Goal: Task Accomplishment & Management: Complete application form

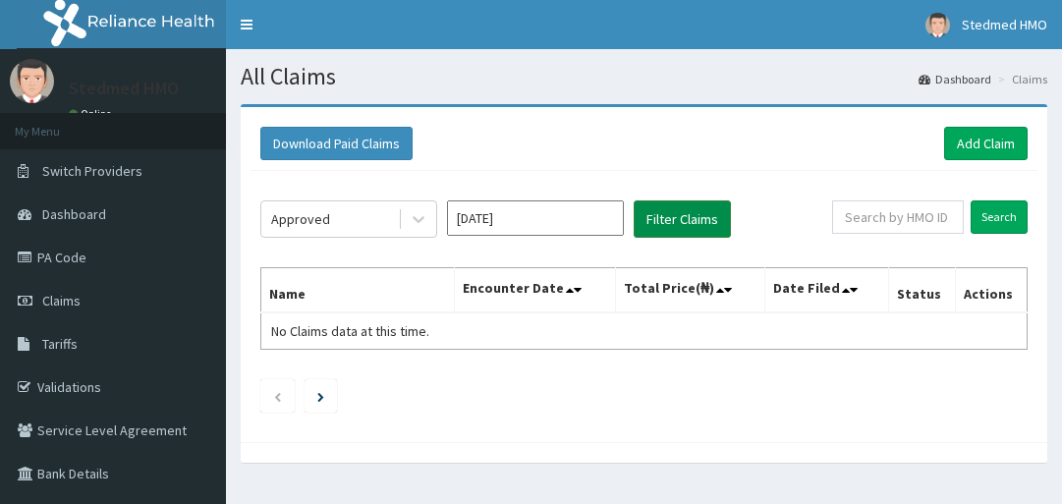
click at [684, 207] on button "Filter Claims" at bounding box center [681, 218] width 97 height 37
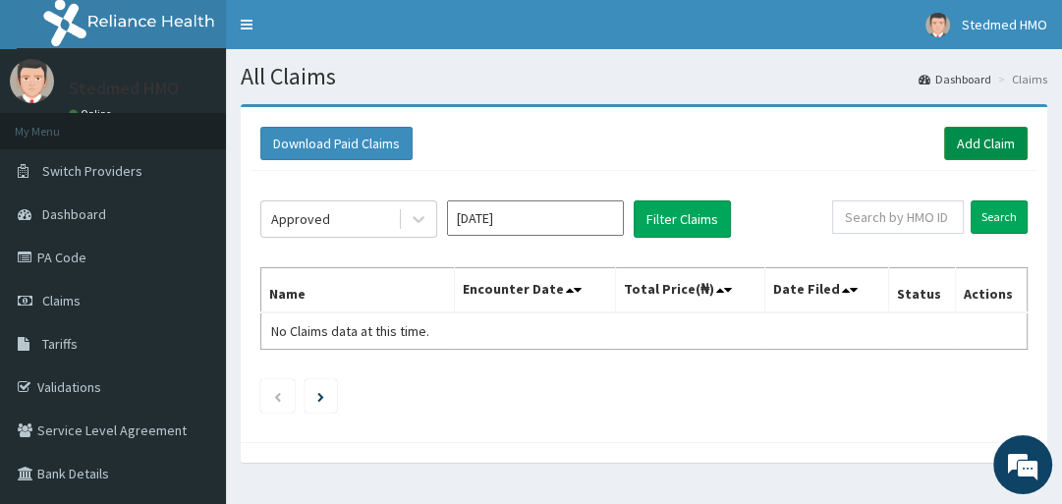
click at [998, 149] on link "Add Claim" at bounding box center [985, 143] width 83 height 33
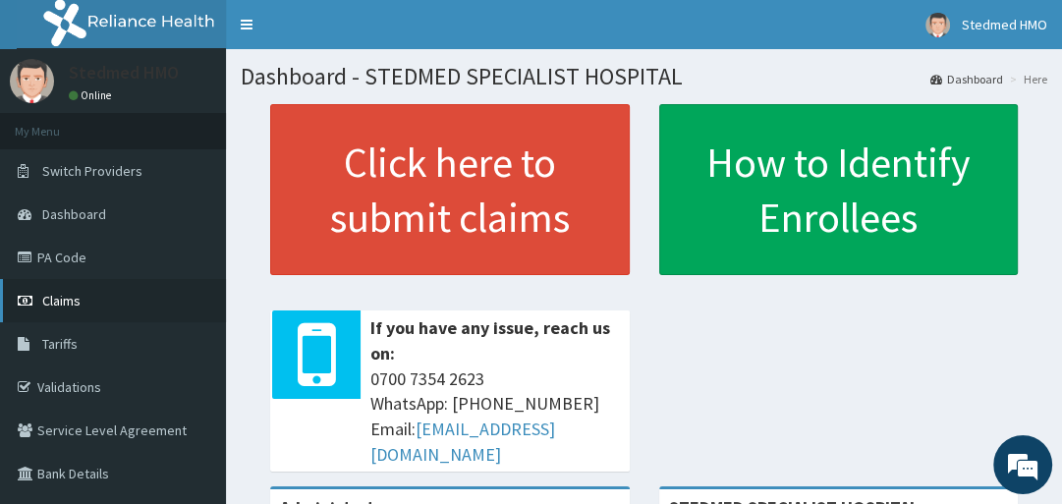
click at [79, 301] on span "Claims" at bounding box center [61, 301] width 38 height 18
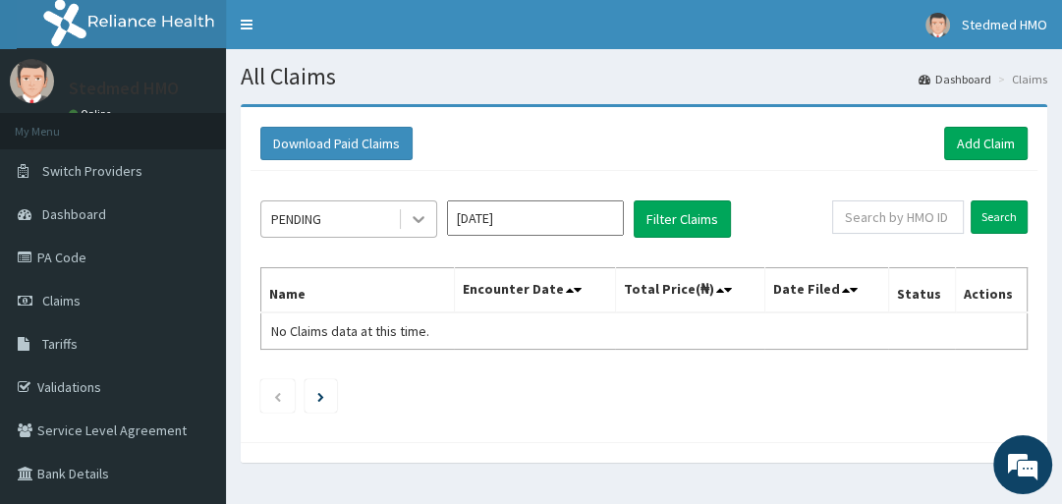
click at [410, 213] on icon at bounding box center [419, 219] width 20 height 20
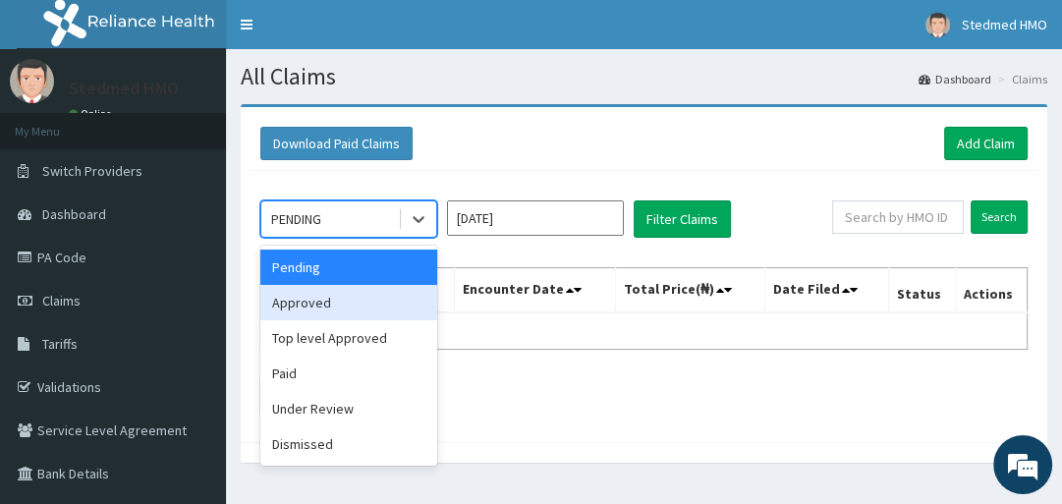
click at [372, 310] on div "Approved" at bounding box center [348, 302] width 177 height 35
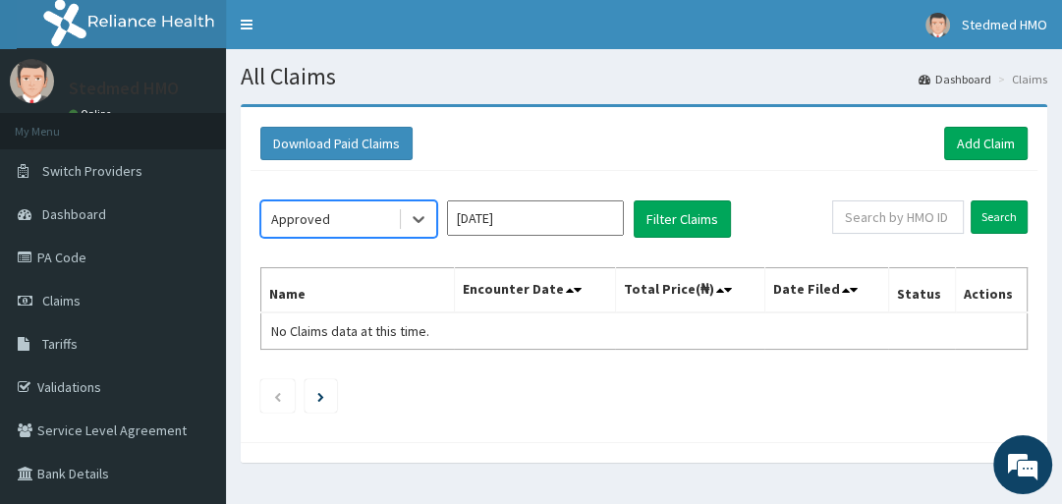
click at [473, 218] on input "Sep 2025" at bounding box center [535, 217] width 177 height 35
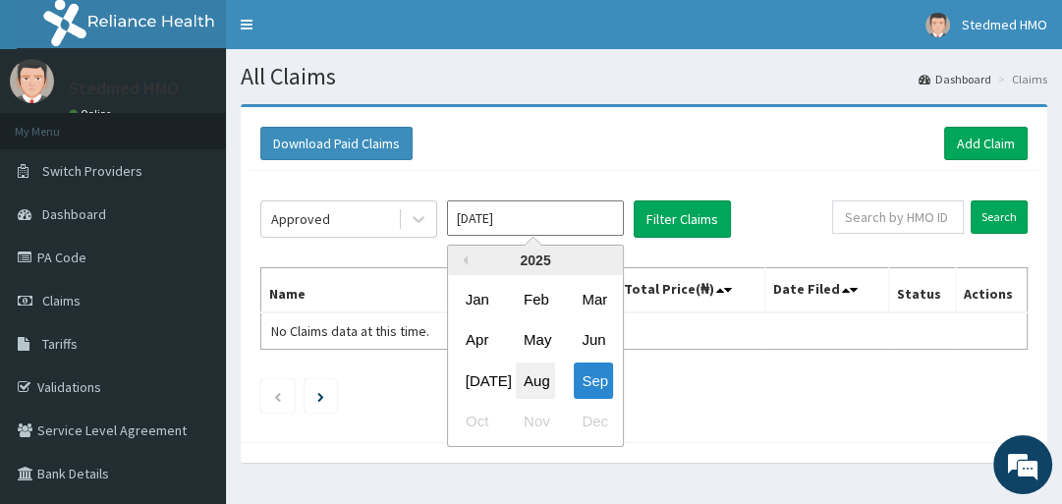
click at [537, 365] on div "Aug" at bounding box center [535, 380] width 39 height 36
type input "Aug 2025"
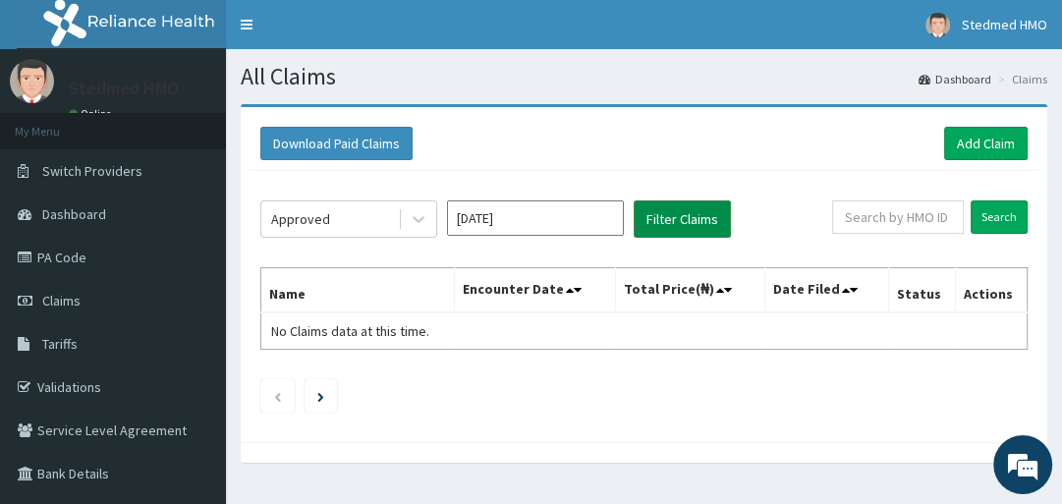
click at [689, 215] on button "Filter Claims" at bounding box center [681, 218] width 97 height 37
click at [571, 293] on icon at bounding box center [570, 290] width 8 height 14
click at [576, 289] on icon at bounding box center [578, 290] width 8 height 14
click at [572, 291] on icon at bounding box center [570, 290] width 8 height 14
click at [566, 294] on icon at bounding box center [570, 290] width 8 height 14
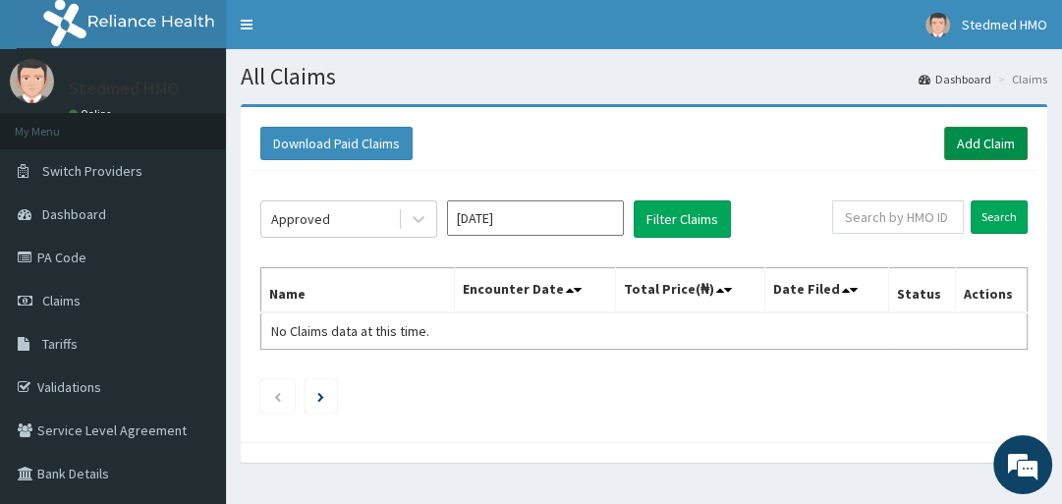
click at [967, 134] on link "Add Claim" at bounding box center [985, 143] width 83 height 33
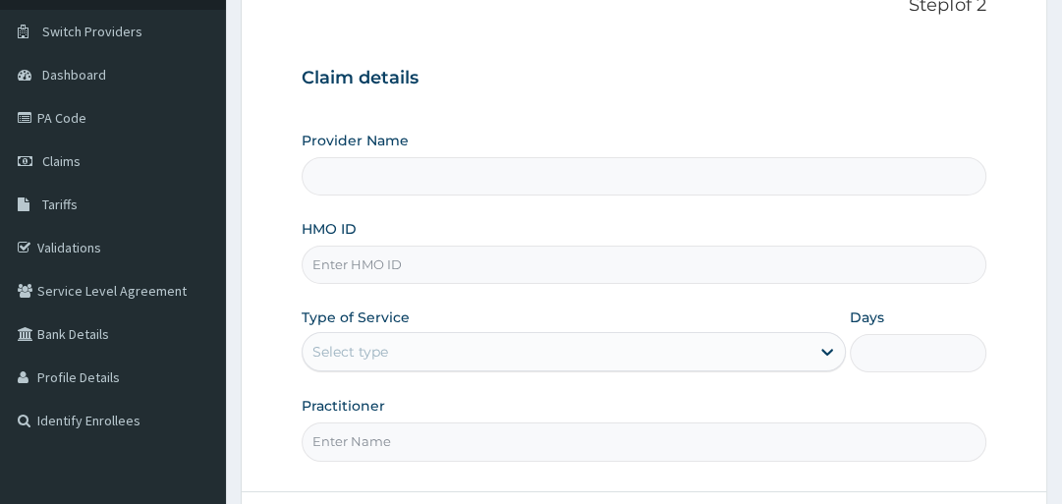
scroll to position [157, 0]
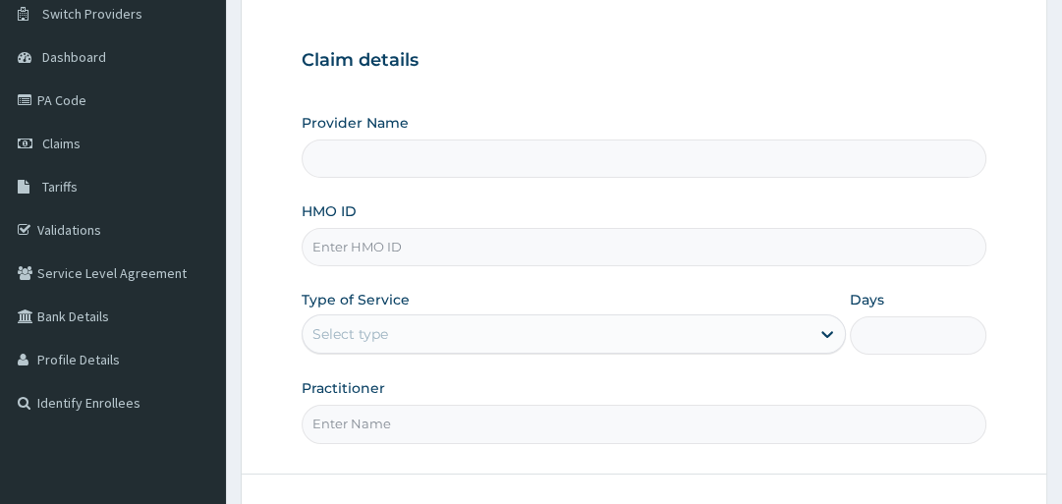
type input "STEDMED SPECIALIST HOSPITAL"
click at [458, 263] on input "HMO ID" at bounding box center [643, 247] width 684 height 38
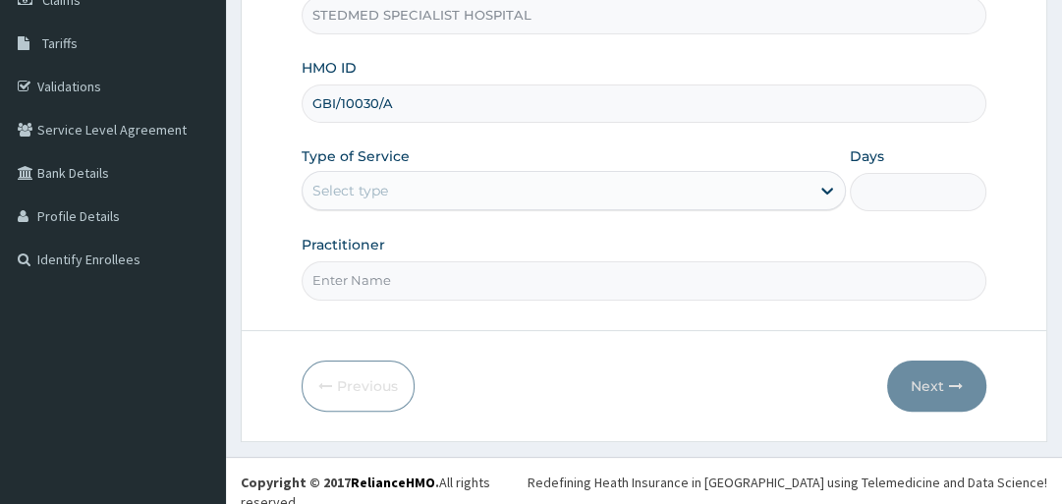
type input "GBI/10030/A"
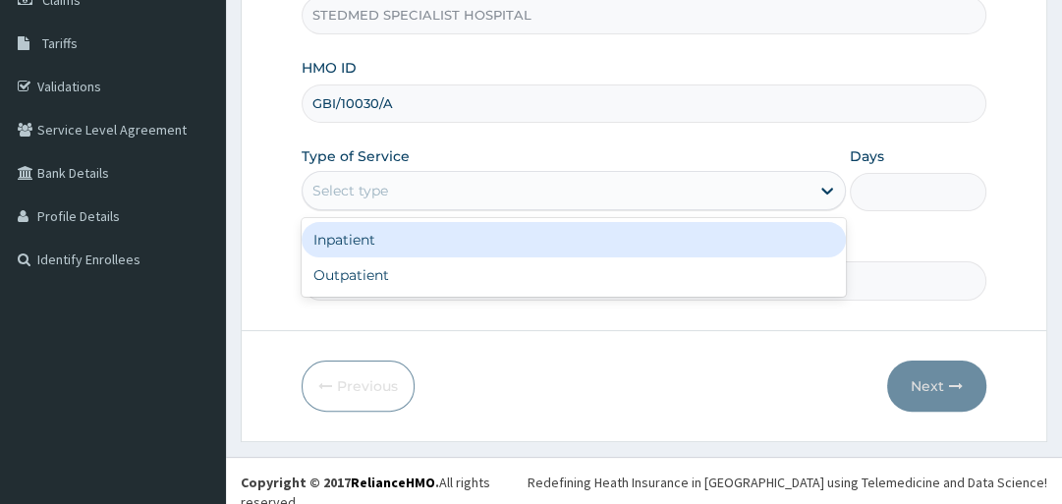
click at [458, 177] on div "Select type" at bounding box center [555, 190] width 507 height 31
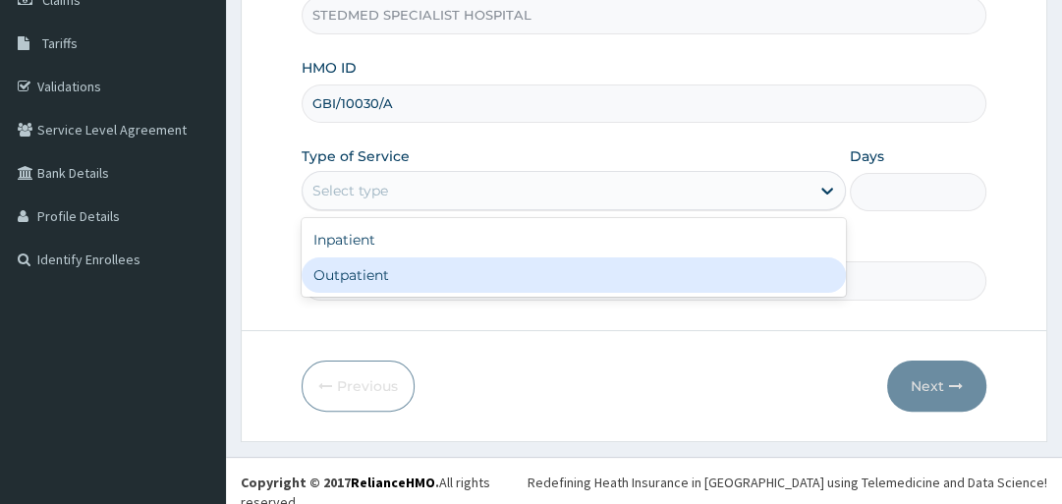
click at [460, 259] on div "Outpatient" at bounding box center [573, 274] width 544 height 35
type input "1"
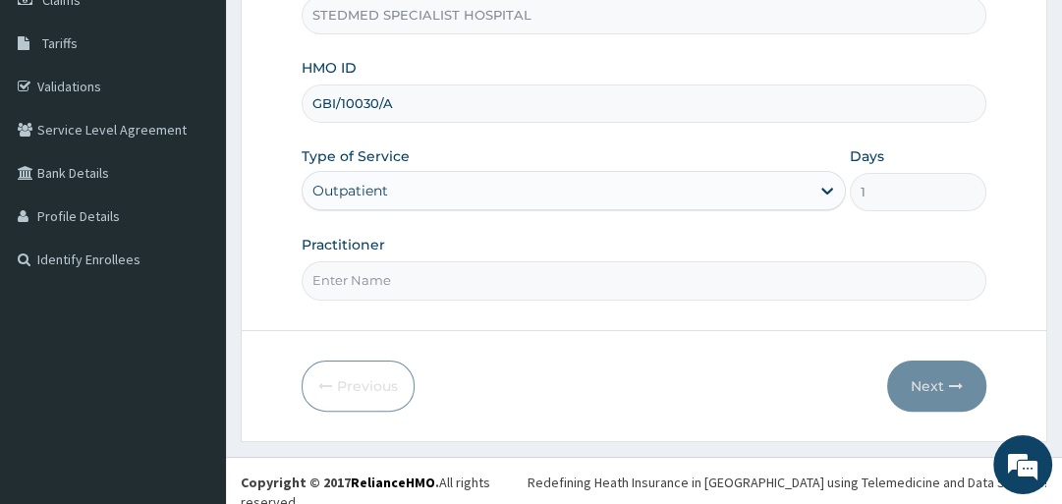
click at [465, 284] on input "Practitioner" at bounding box center [643, 280] width 684 height 38
type input "YAKUBU"
click at [919, 377] on button "Next" at bounding box center [936, 385] width 99 height 51
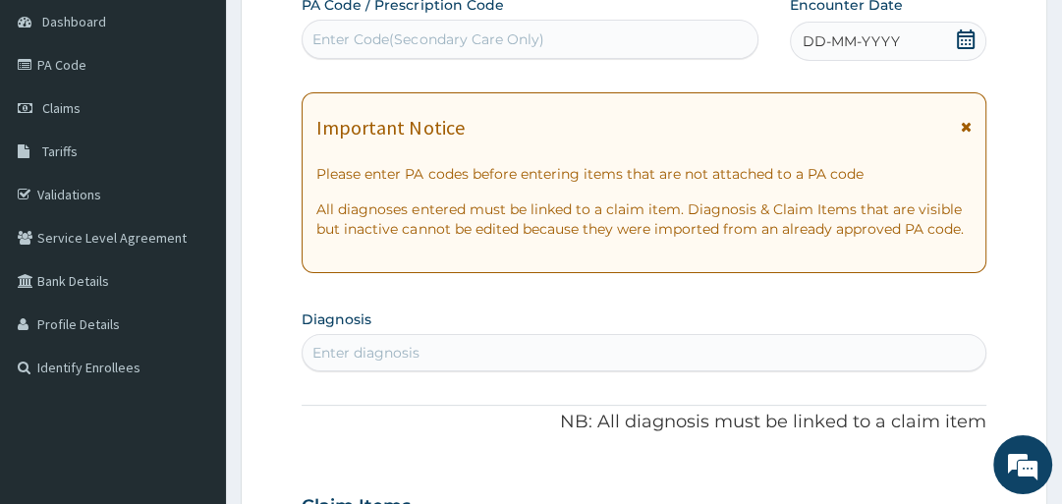
scroll to position [65, 0]
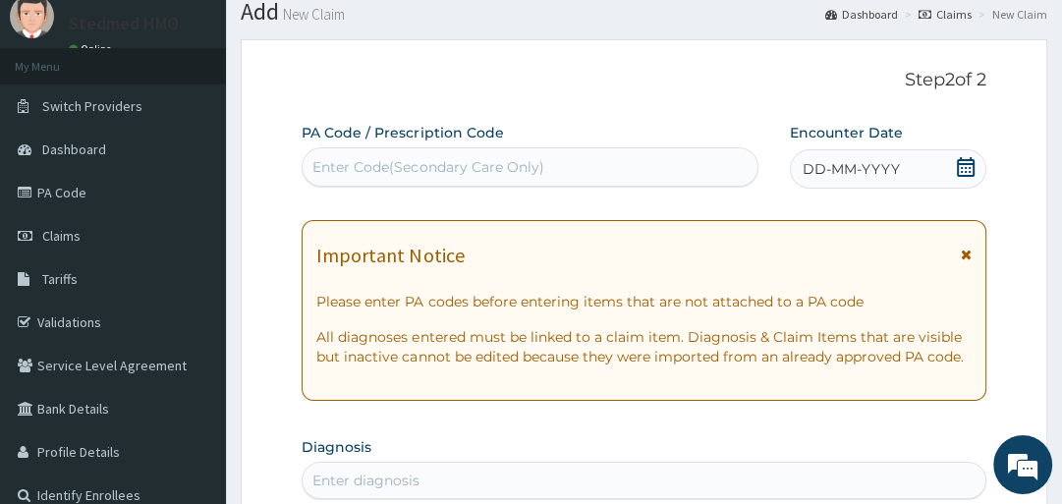
click at [887, 176] on span "DD-MM-YYYY" at bounding box center [850, 169] width 97 height 20
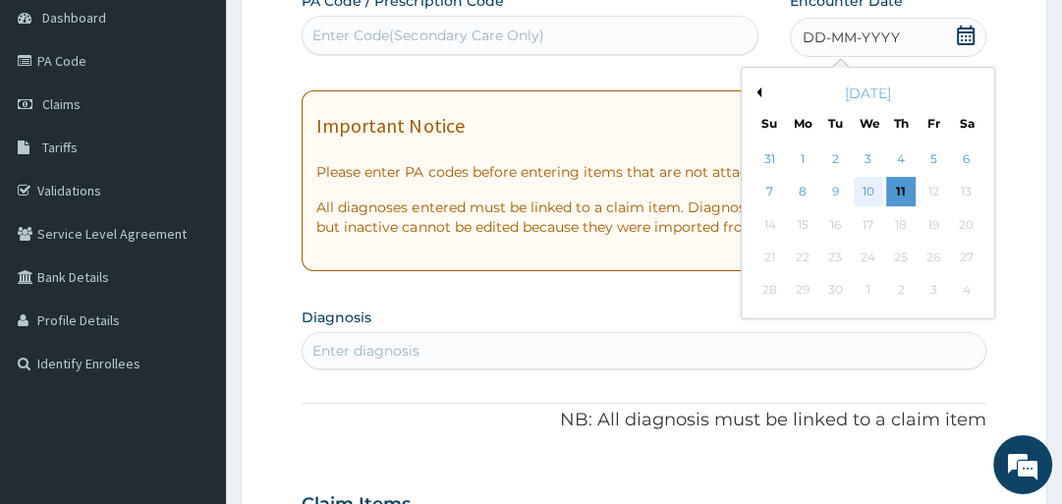
scroll to position [222, 0]
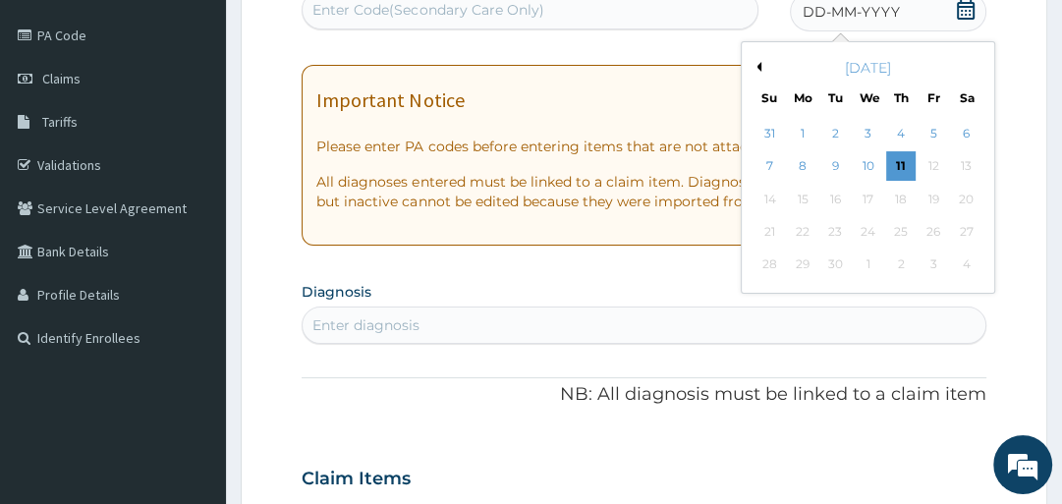
click at [755, 65] on button "Previous Month" at bounding box center [756, 67] width 10 height 10
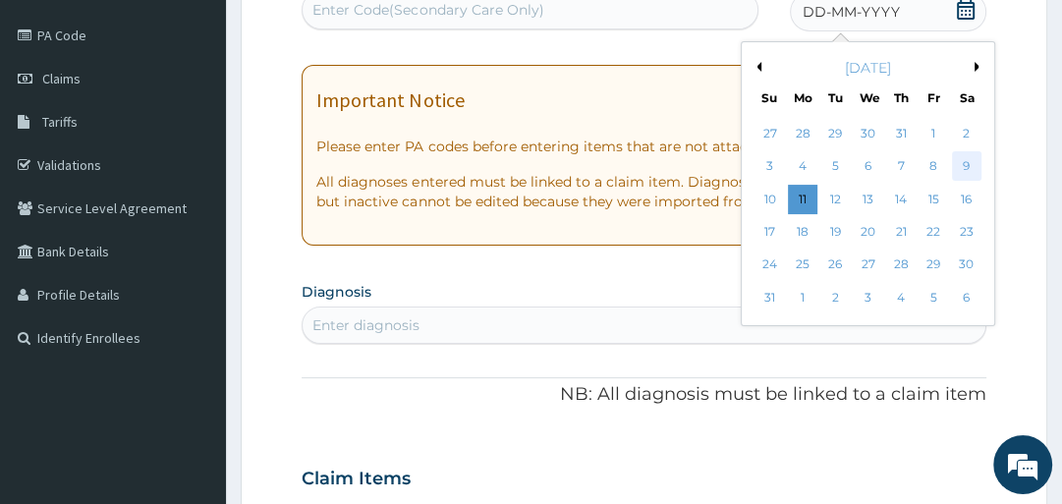
click at [964, 161] on div "9" at bounding box center [966, 166] width 29 height 29
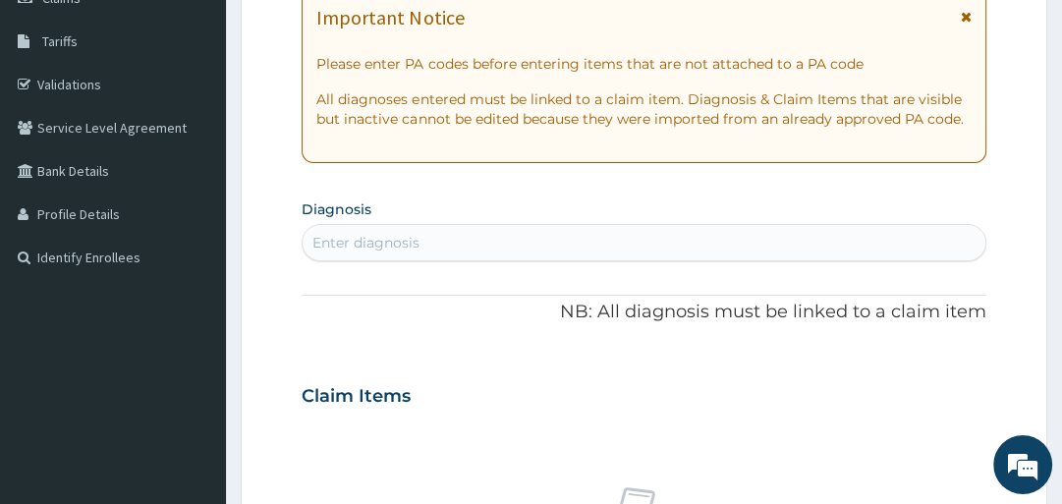
scroll to position [379, 0]
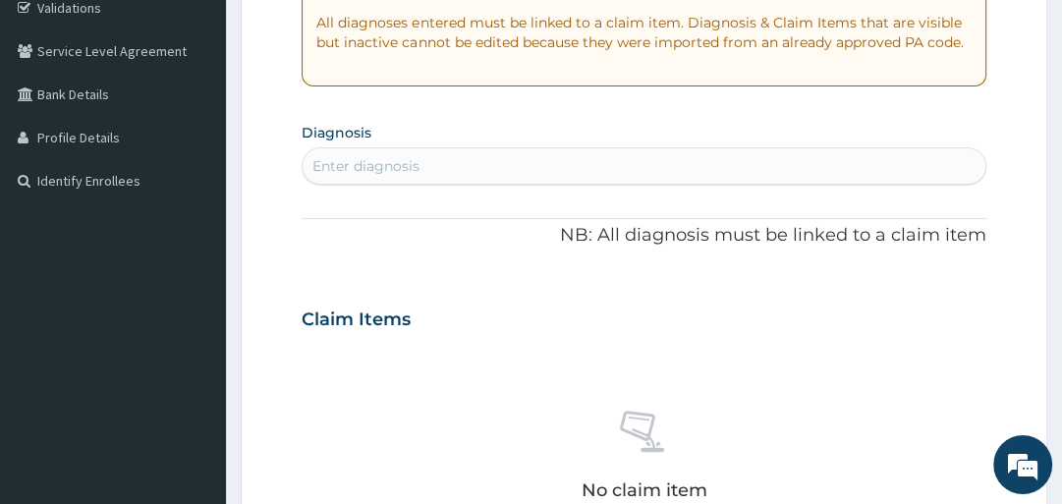
click at [406, 166] on div "Enter diagnosis" at bounding box center [365, 166] width 107 height 20
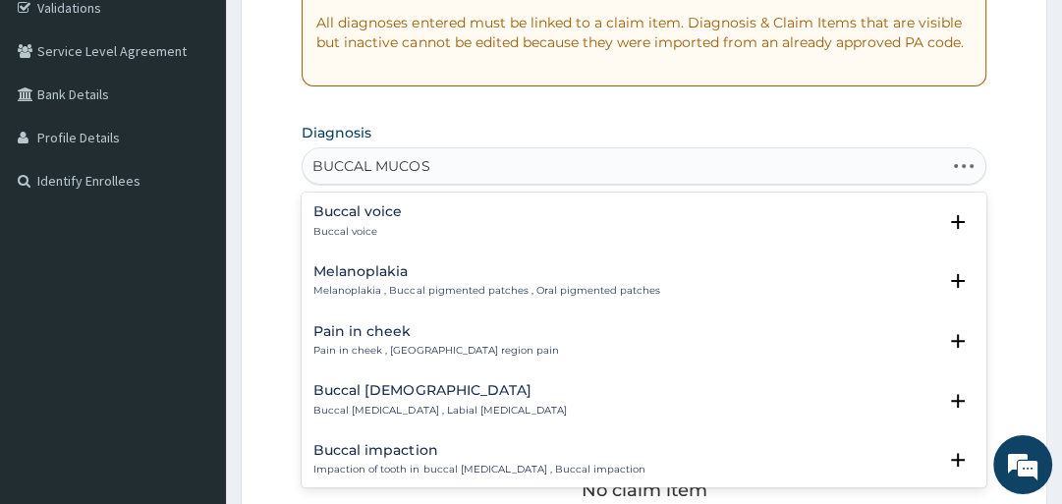
type input "BUCCAL MUCOSA"
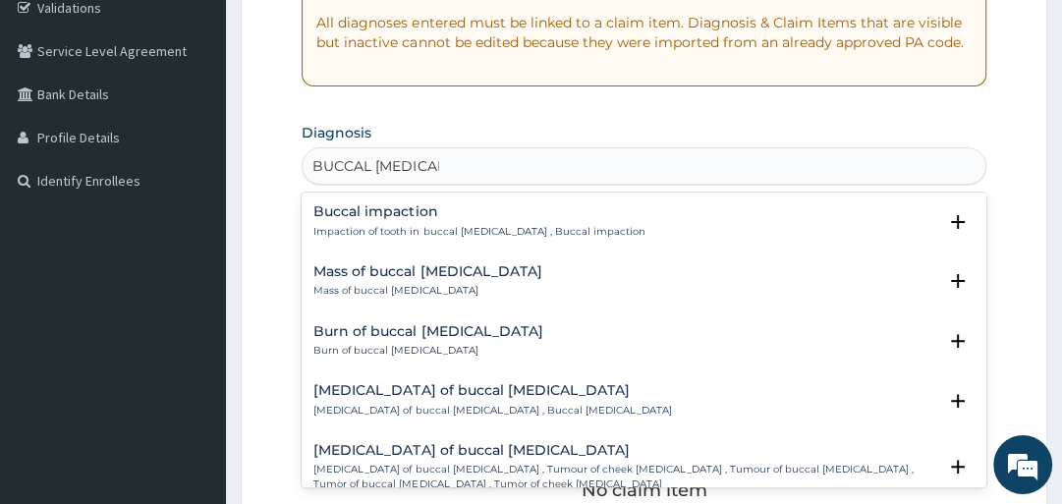
click at [402, 399] on div "Ulcer of buccal mucosa Ulcer of buccal mucosa , Buccal ulcer" at bounding box center [491, 400] width 357 height 34
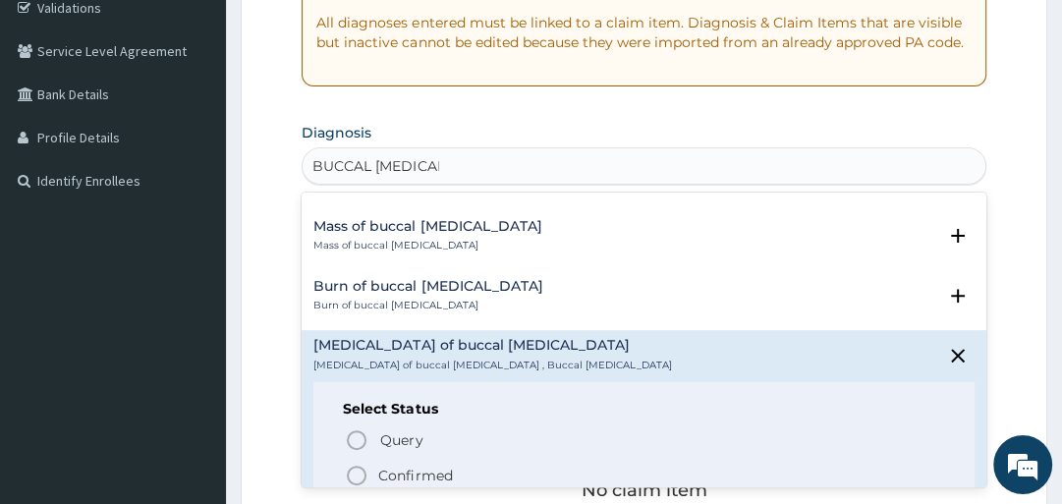
scroll to position [157, 0]
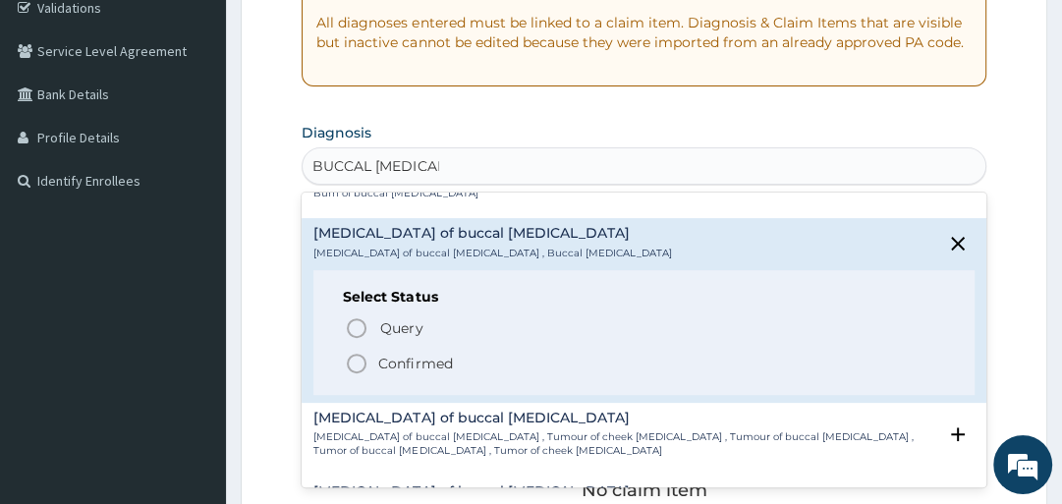
click at [418, 361] on p "Confirmed" at bounding box center [415, 364] width 74 height 20
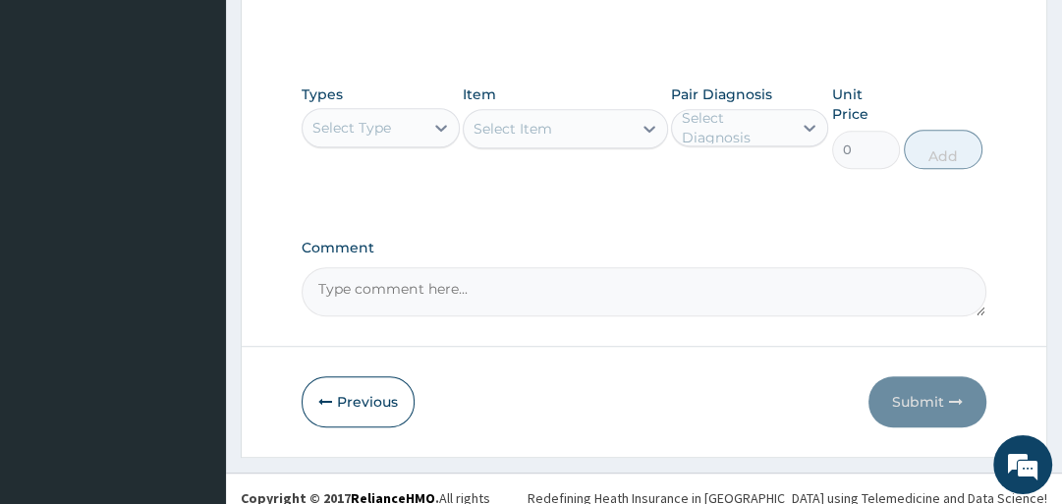
scroll to position [929, 0]
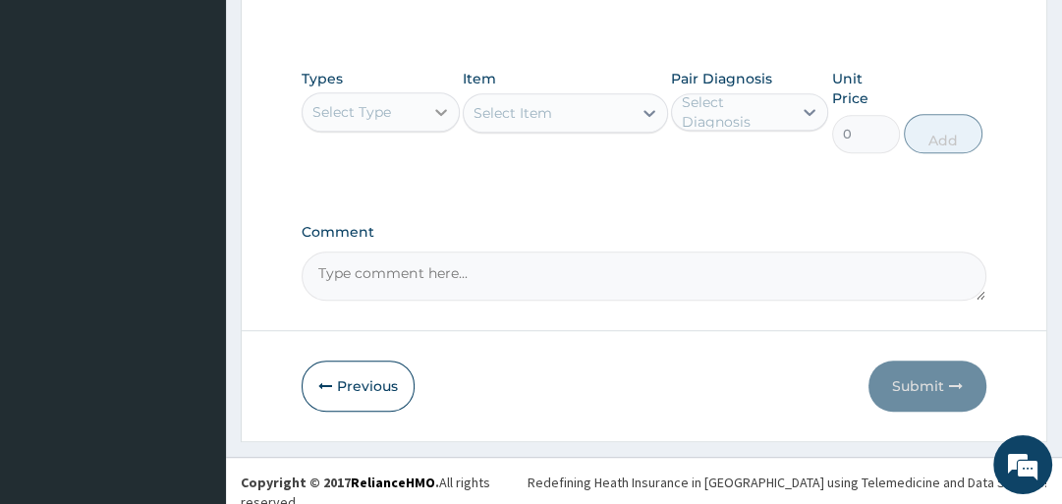
click at [431, 107] on icon at bounding box center [441, 112] width 20 height 20
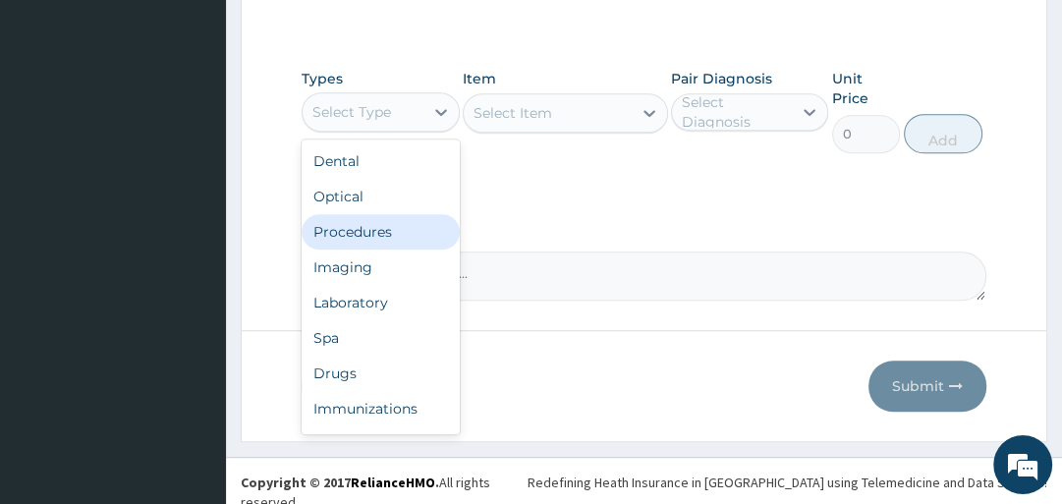
click at [400, 228] on div "Procedures" at bounding box center [379, 231] width 157 height 35
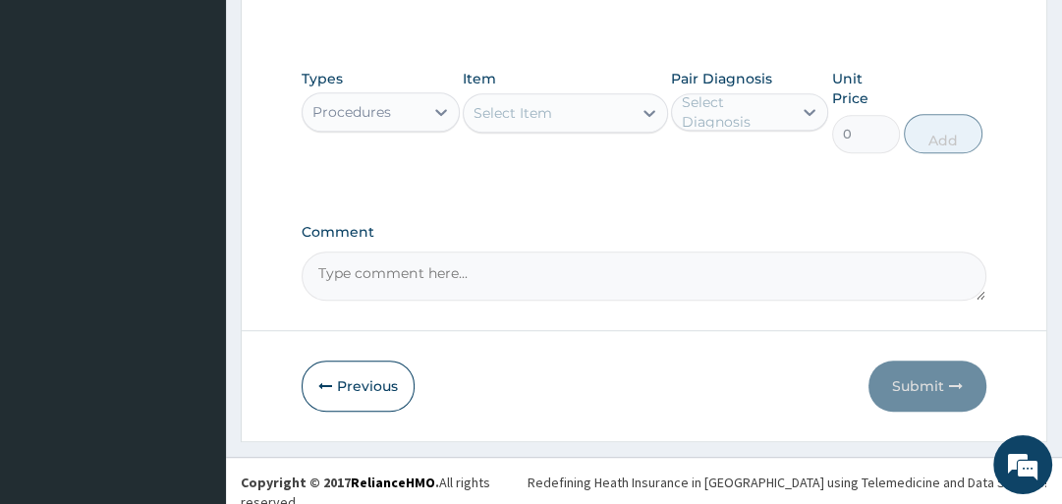
click at [562, 115] on div "Select Item" at bounding box center [548, 112] width 168 height 31
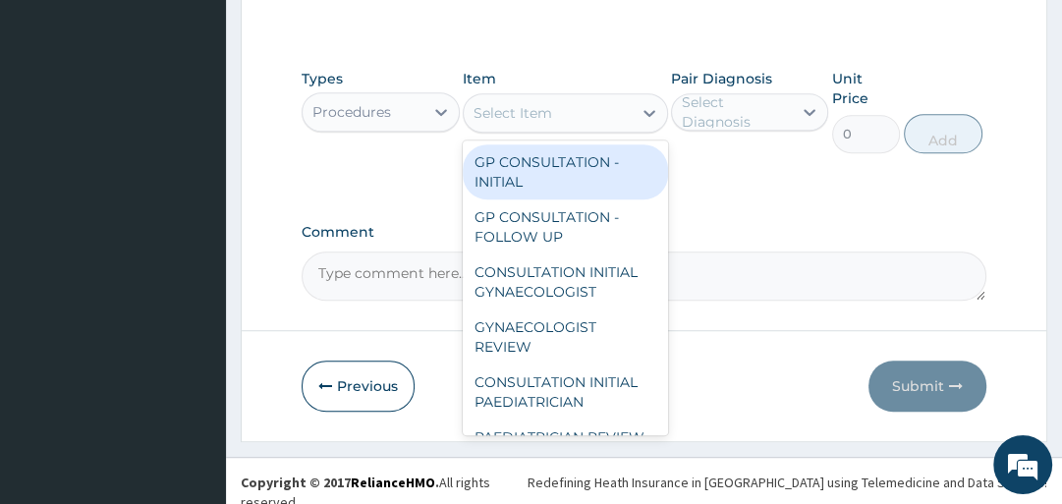
click at [575, 175] on div "GP CONSULTATION - INITIAL" at bounding box center [565, 171] width 205 height 55
type input "3000"
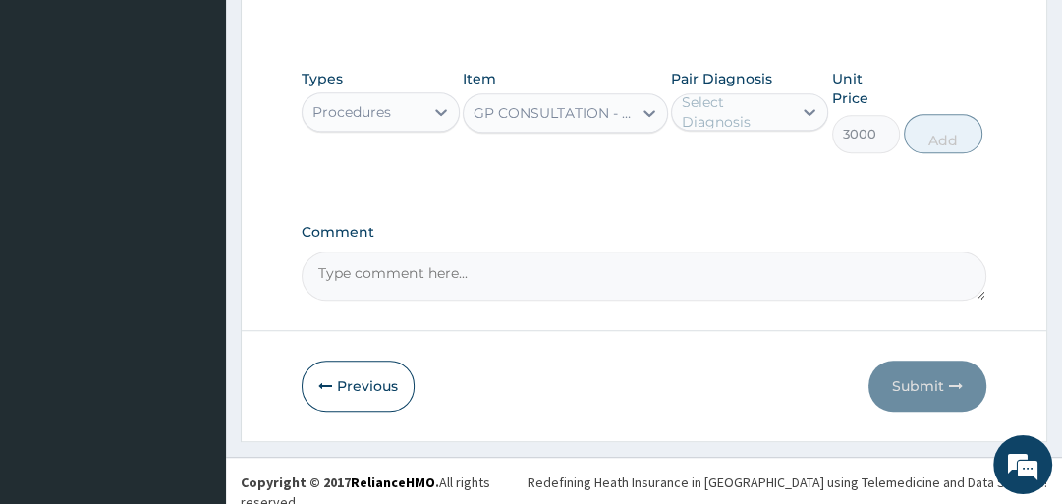
click at [759, 118] on div "Select Diagnosis" at bounding box center [736, 111] width 108 height 39
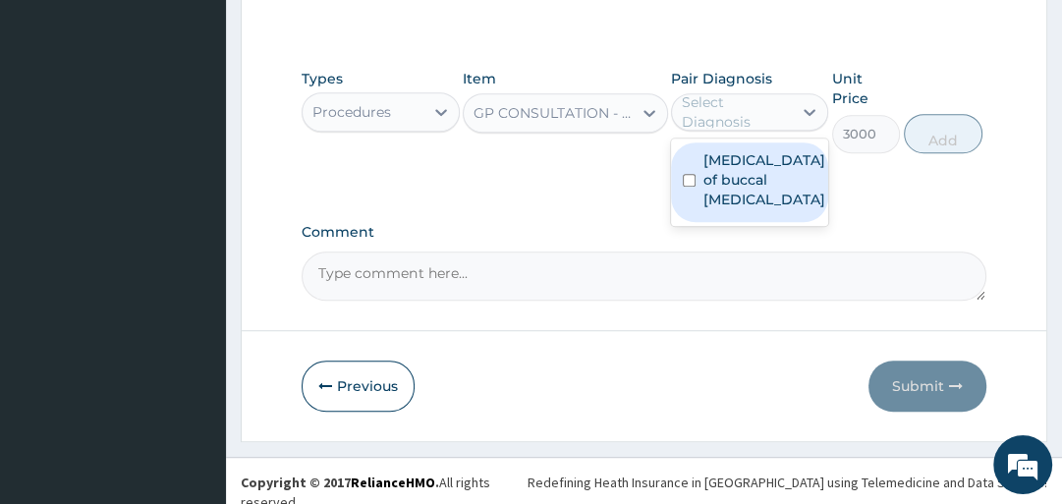
click at [752, 168] on label "Ulcer of buccal mucosa" at bounding box center [764, 179] width 122 height 59
checkbox input "true"
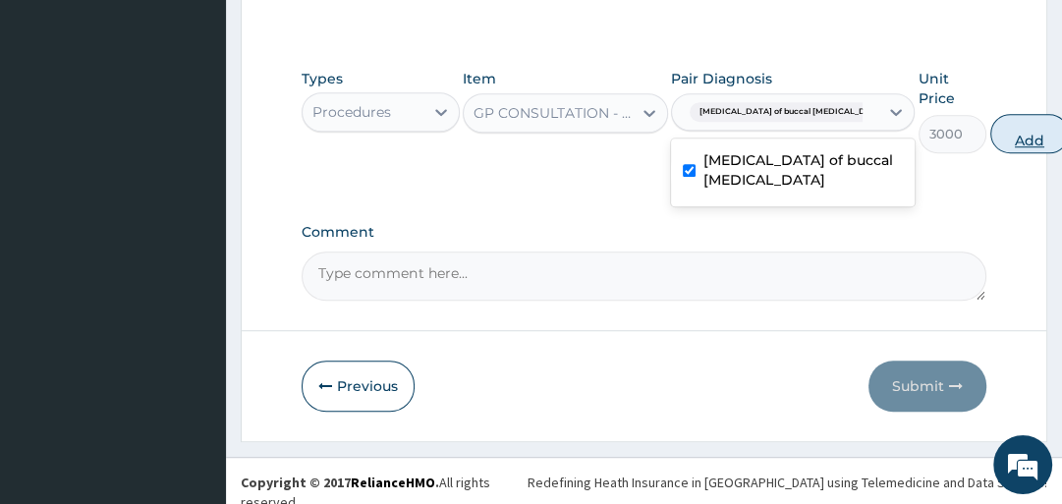
click at [990, 127] on button "Add" at bounding box center [1029, 133] width 79 height 39
type input "0"
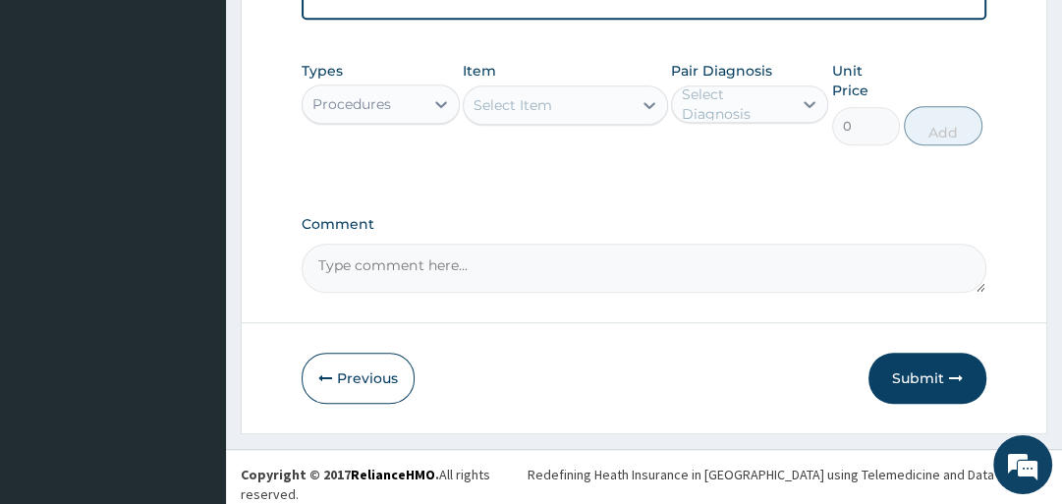
scroll to position [848, 0]
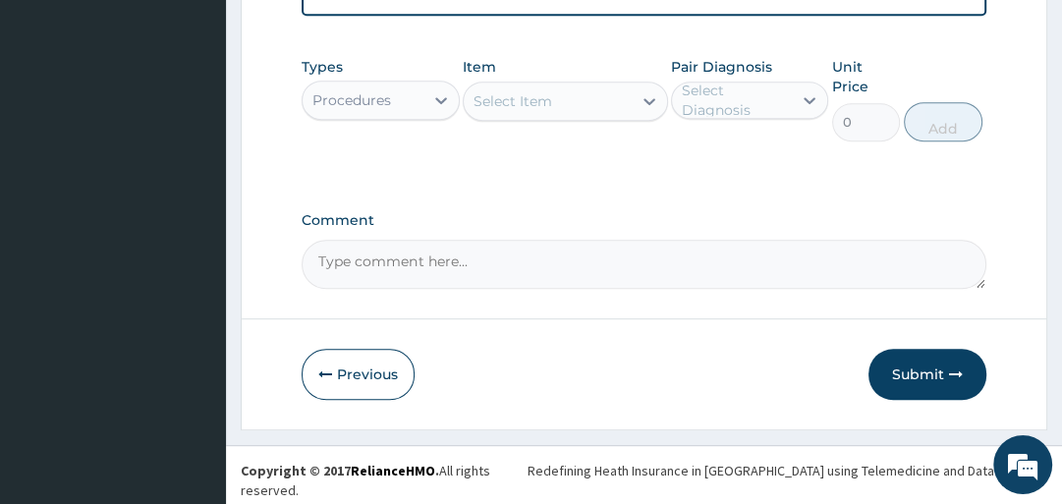
click at [406, 102] on div "Procedures" at bounding box center [362, 99] width 120 height 31
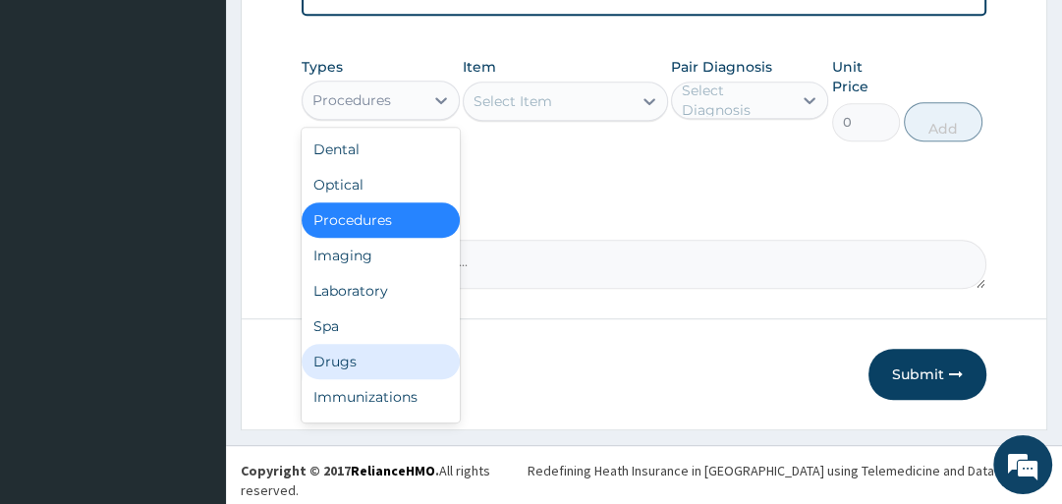
click at [370, 360] on div "Drugs" at bounding box center [379, 361] width 157 height 35
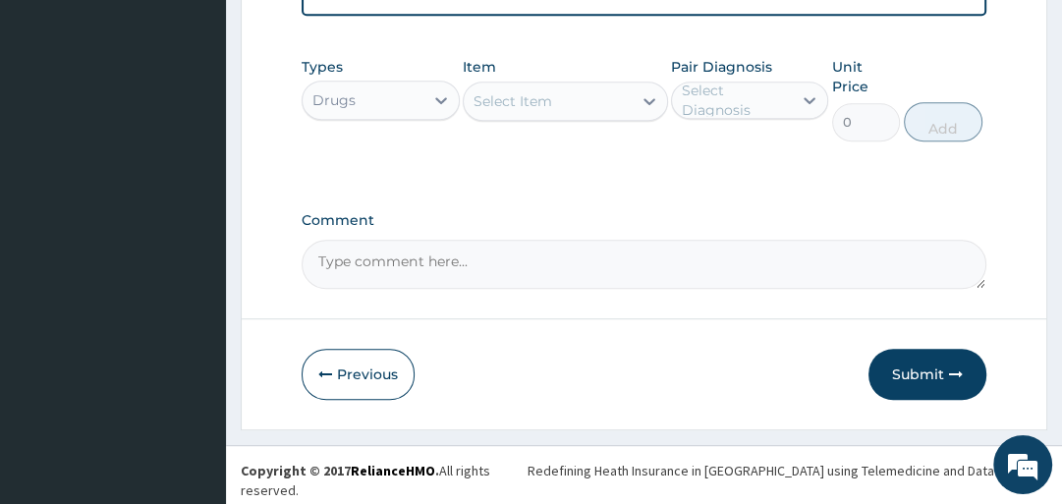
click at [546, 98] on div "Select Item" at bounding box center [548, 100] width 168 height 31
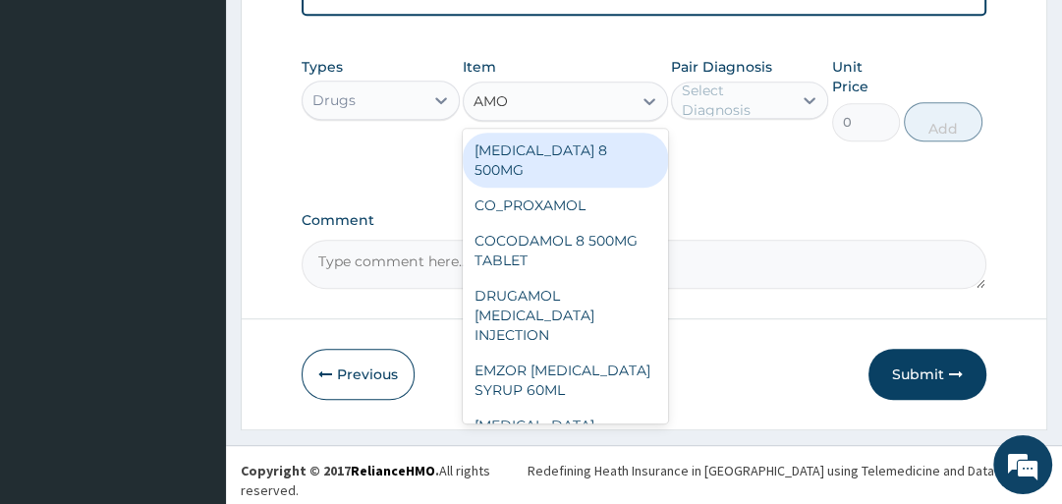
type input "AMOX"
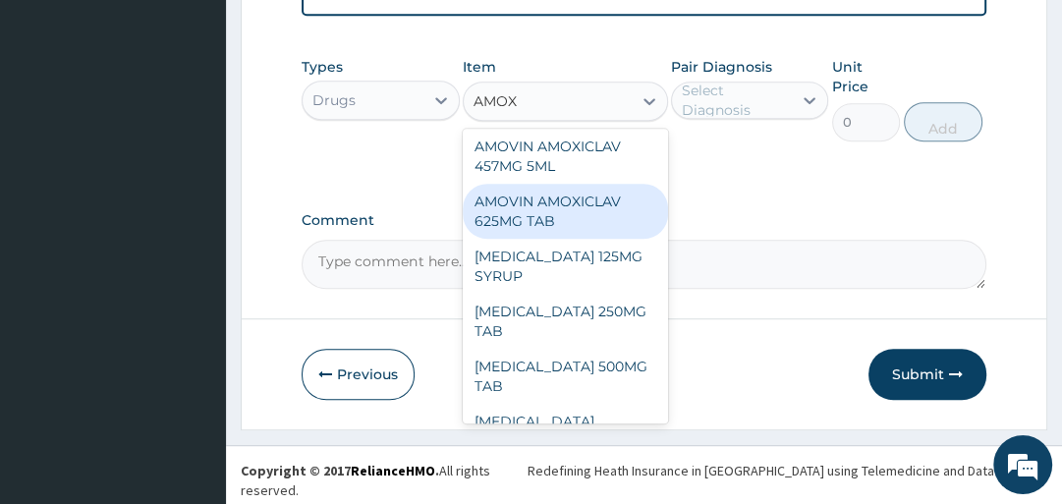
scroll to position [79, 0]
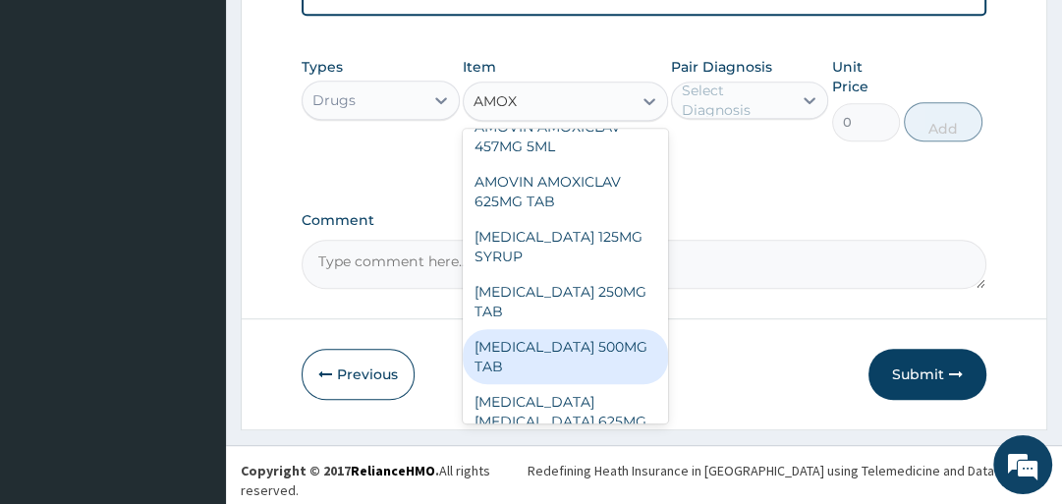
click at [541, 369] on div "AMOXICILLIN 500MG TAB" at bounding box center [565, 356] width 205 height 55
type input "100"
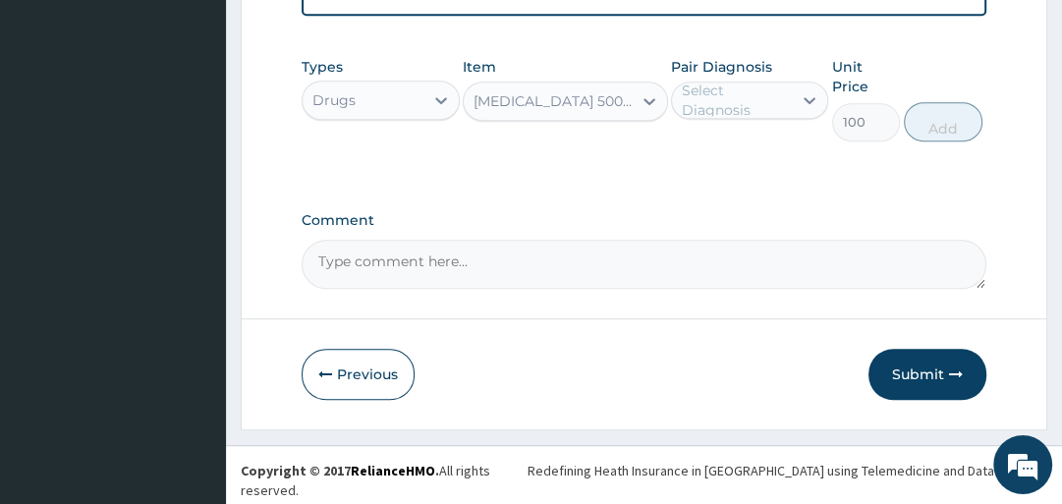
click at [719, 106] on div "Select Diagnosis" at bounding box center [736, 100] width 108 height 39
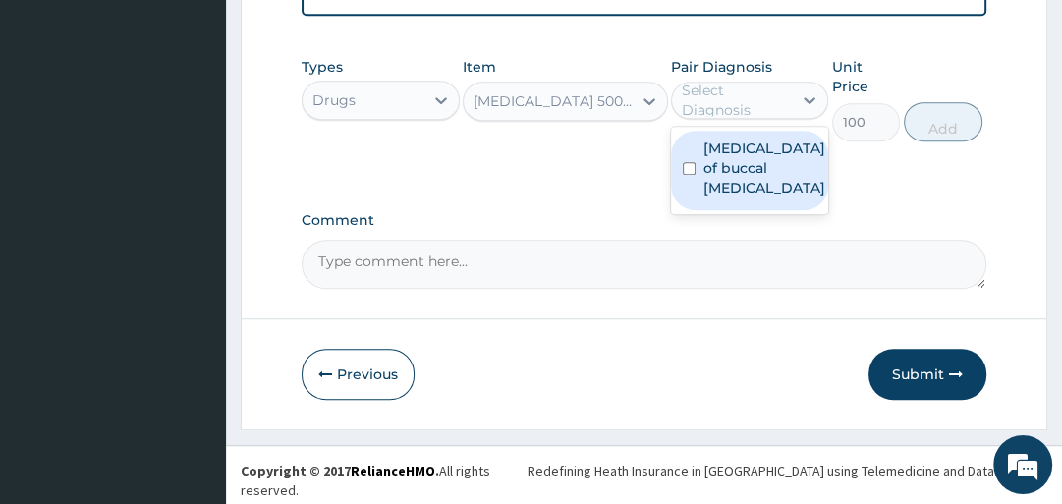
click at [727, 160] on label "Ulcer of buccal mucosa" at bounding box center [764, 167] width 122 height 59
checkbox input "true"
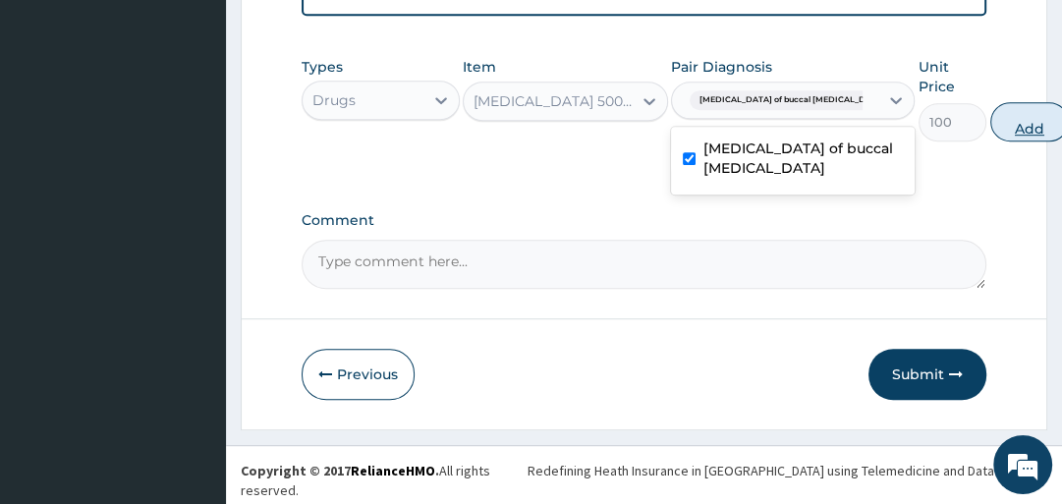
click at [990, 133] on button "Add" at bounding box center [1029, 121] width 79 height 39
type input "0"
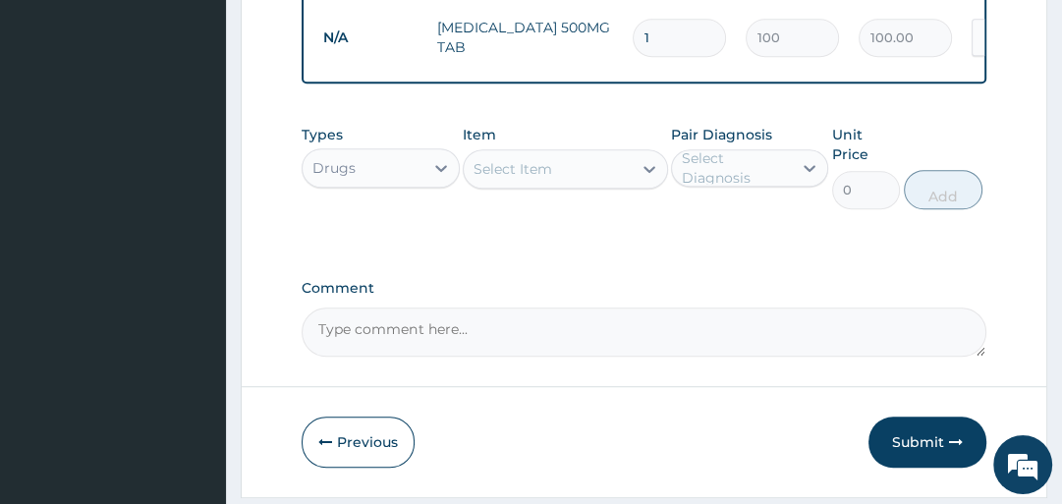
type input "15"
type input "1500.00"
type input "15"
click at [611, 185] on div "Select Item" at bounding box center [548, 168] width 168 height 31
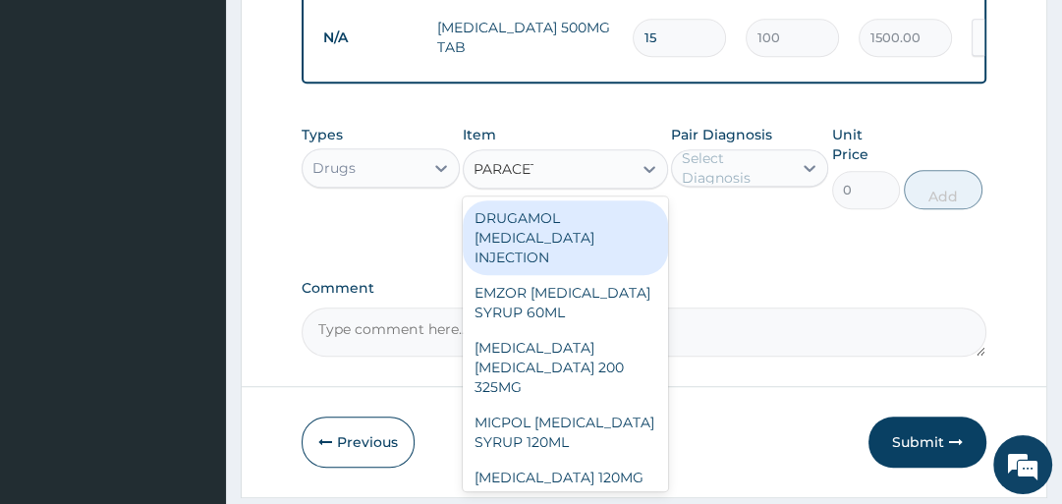
type input "PARACETA"
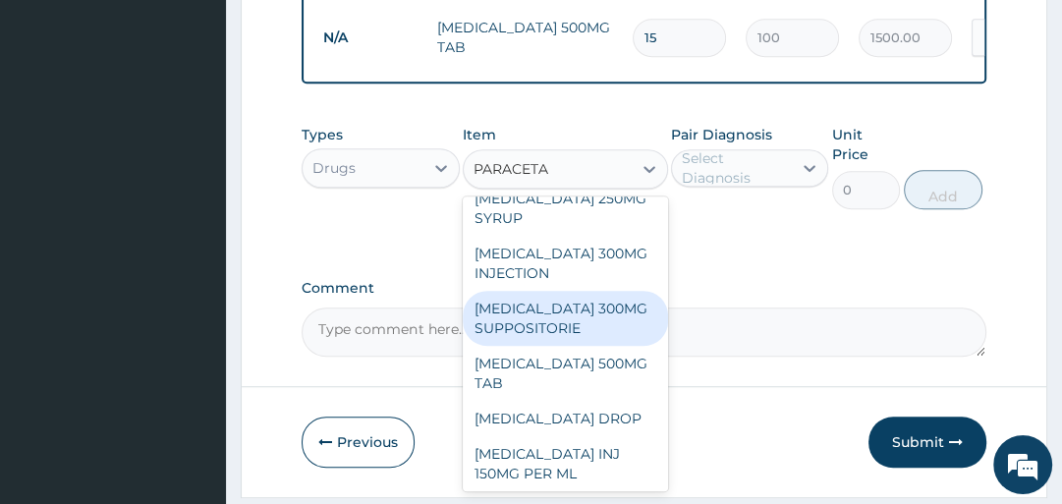
scroll to position [393, 0]
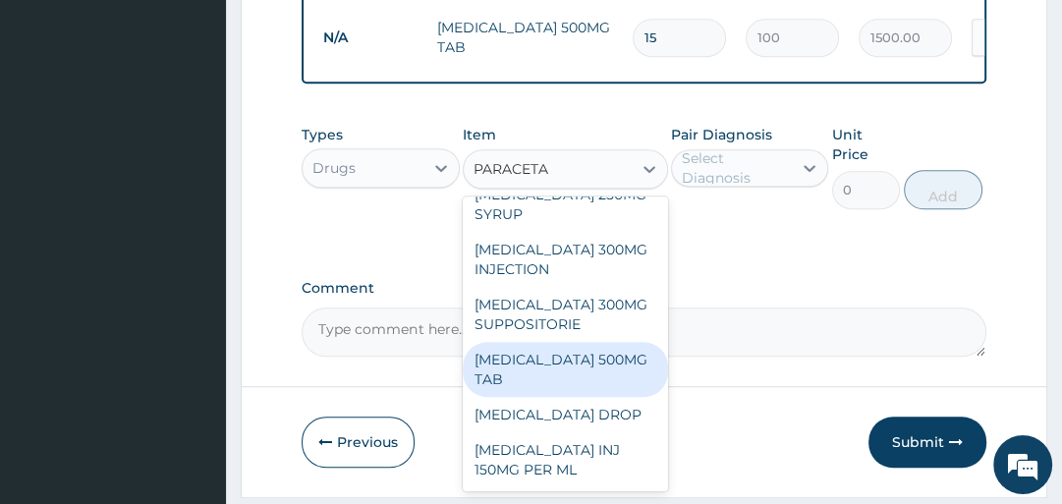
click at [561, 373] on div "PARACETAMOL 500MG TAB" at bounding box center [565, 369] width 205 height 55
type input "25"
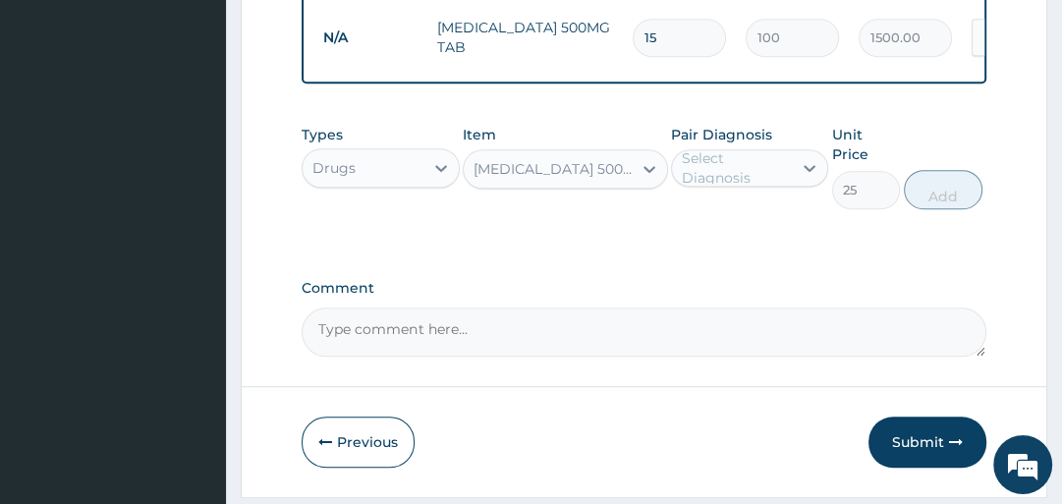
click at [703, 185] on div "Select Diagnosis" at bounding box center [736, 167] width 108 height 39
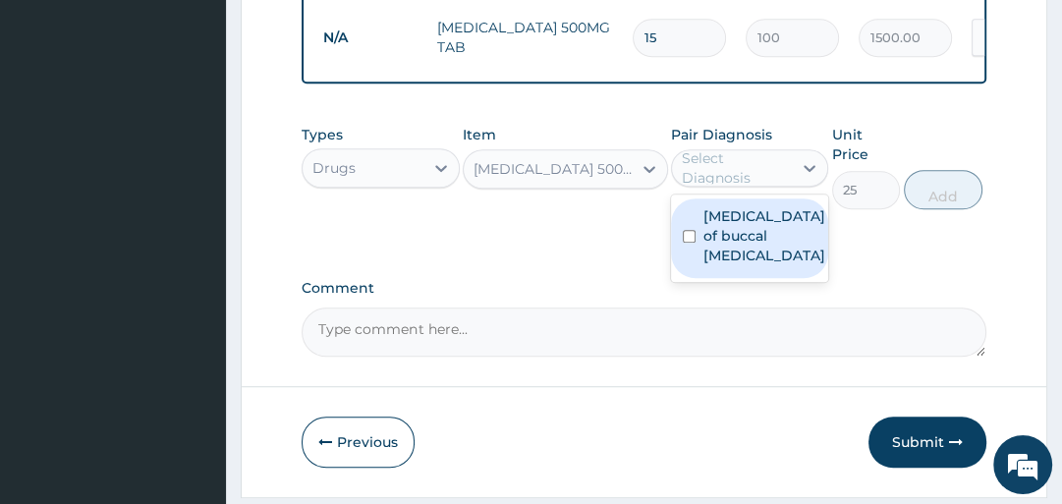
click at [717, 233] on label "Ulcer of buccal mucosa" at bounding box center [764, 235] width 122 height 59
checkbox input "true"
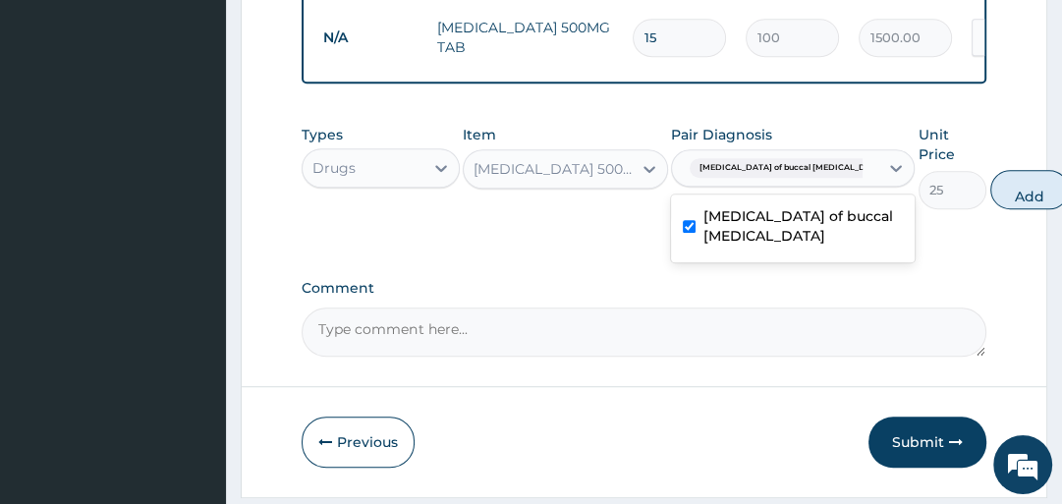
click at [990, 205] on button "Add" at bounding box center [1029, 189] width 79 height 39
type input "0"
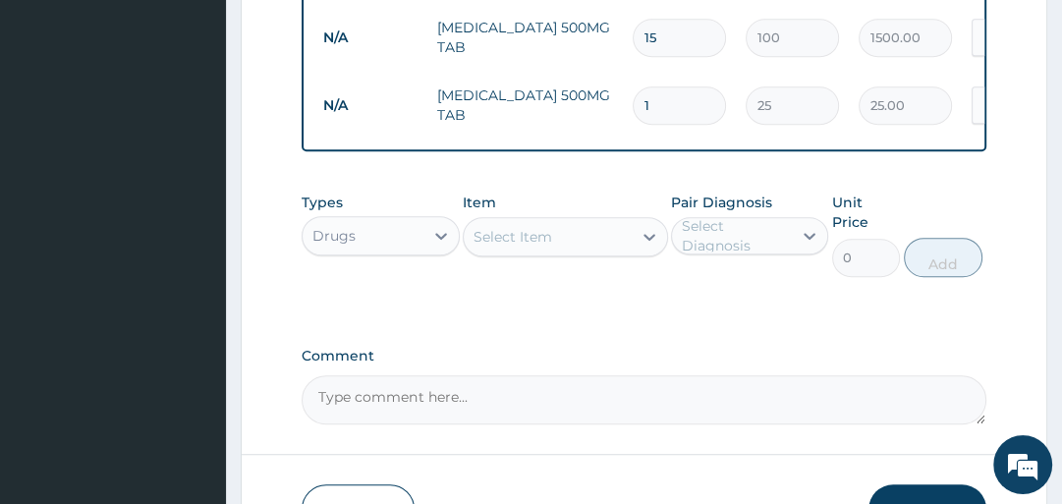
type input "18"
type input "450.00"
type input "18"
click at [918, 203] on div "Types Drugs Item Select Item Pair Diagnosis Select Diagnosis Unit Price 0 Add" at bounding box center [643, 235] width 684 height 104
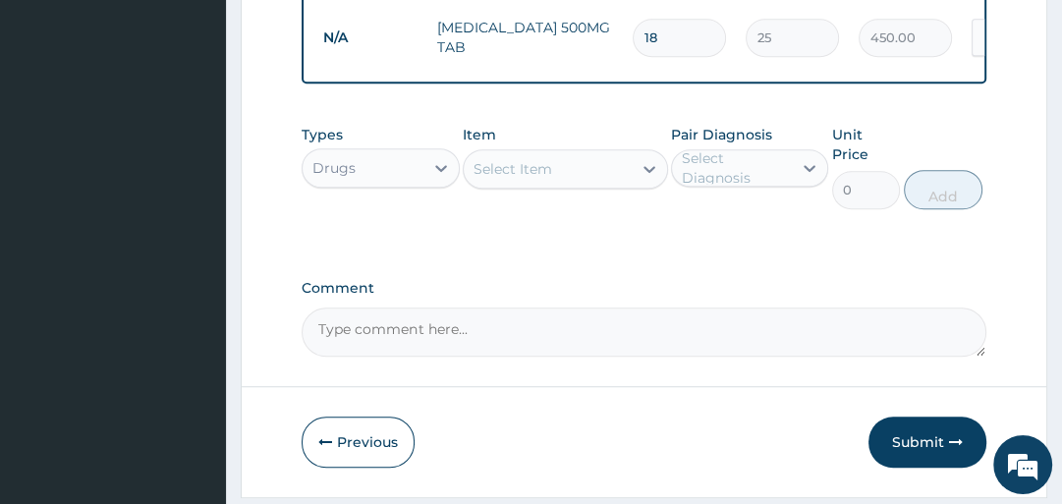
scroll to position [982, 0]
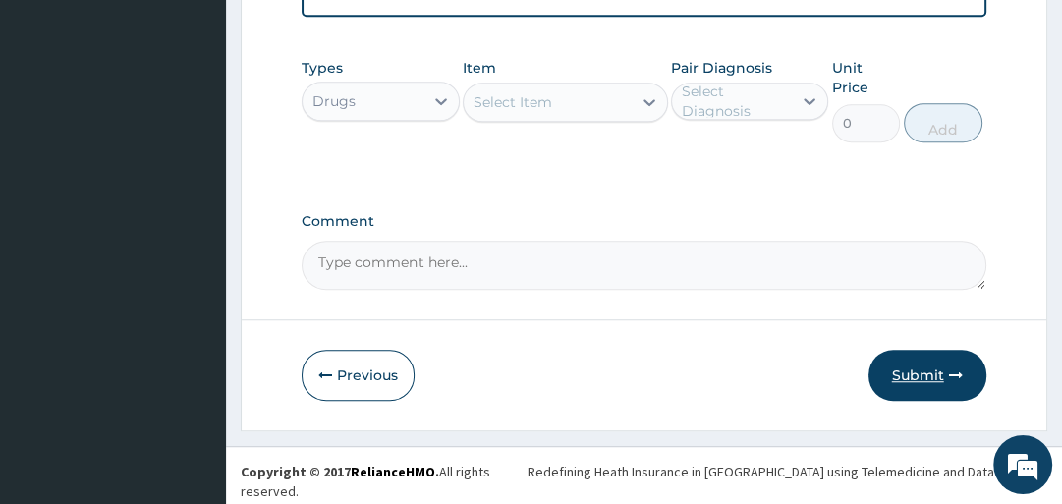
click at [927, 381] on button "Submit" at bounding box center [927, 375] width 118 height 51
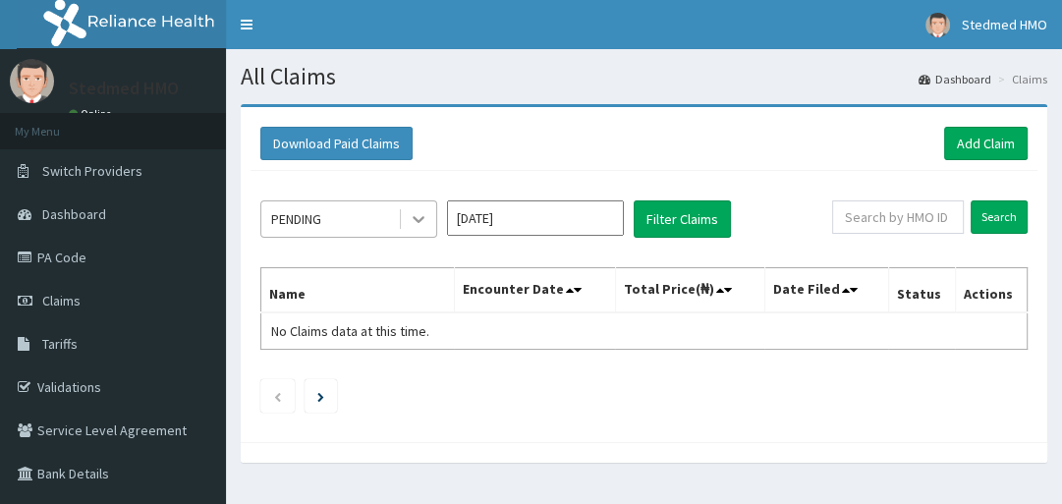
click at [423, 217] on icon at bounding box center [418, 220] width 12 height 7
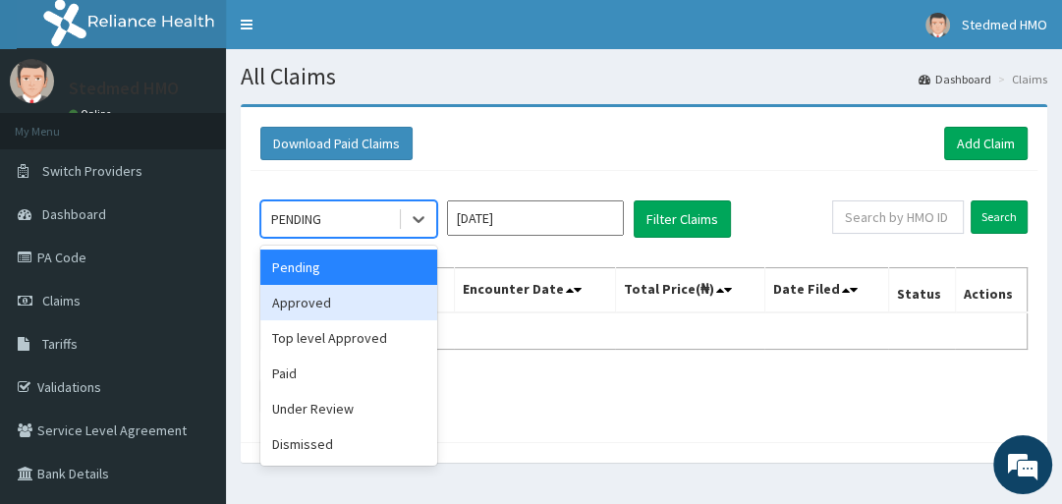
click at [340, 291] on div "Approved" at bounding box center [348, 302] width 177 height 35
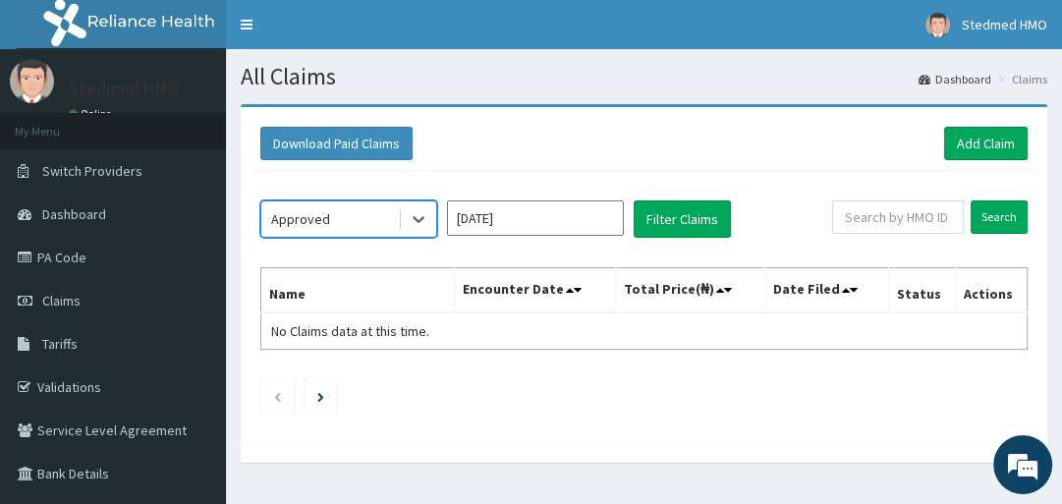
click at [577, 212] on input "[DATE]" at bounding box center [535, 217] width 177 height 35
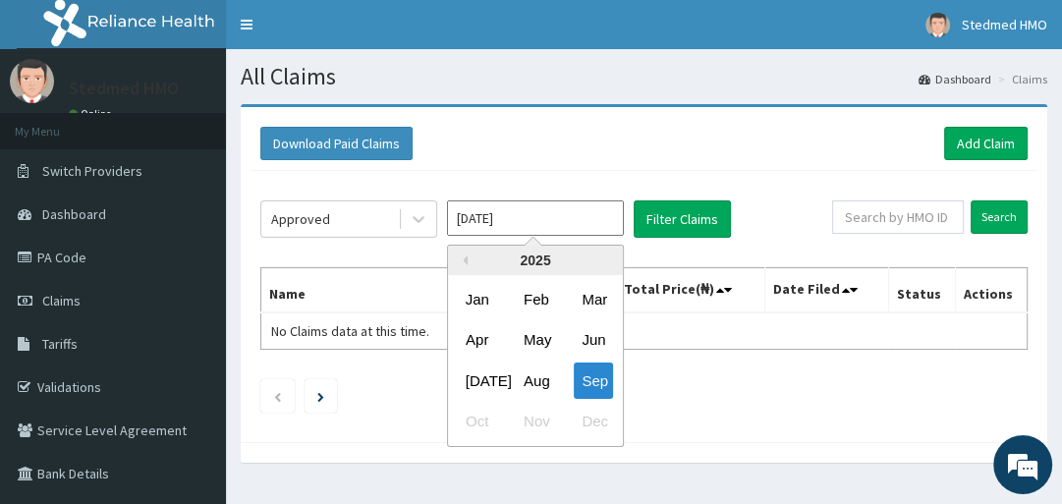
drag, startPoint x: 540, startPoint y: 371, endPoint x: 636, endPoint y: 309, distance: 114.4
click at [539, 372] on div "Aug" at bounding box center [535, 380] width 39 height 36
type input "[DATE]"
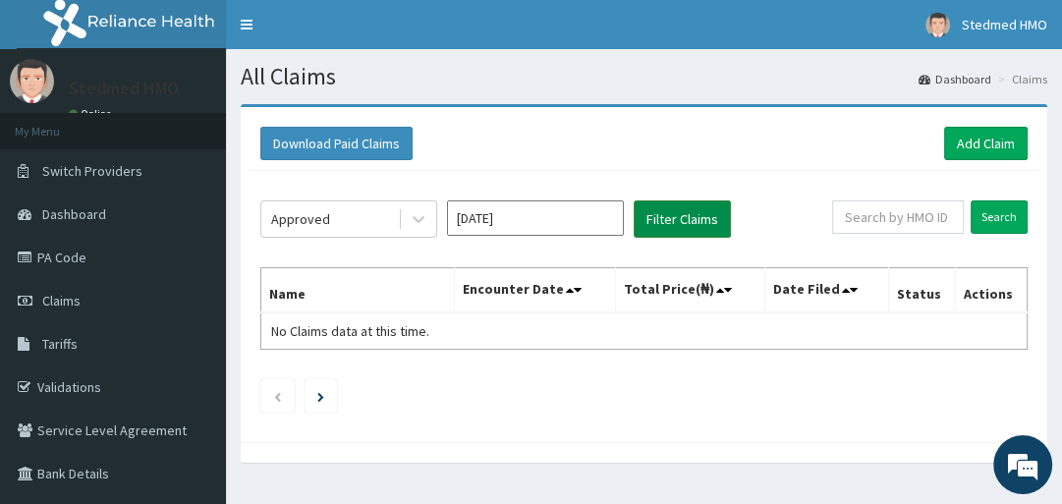
click at [685, 211] on button "Filter Claims" at bounding box center [681, 218] width 97 height 37
click at [656, 227] on button "Filter Claims" at bounding box center [681, 218] width 97 height 37
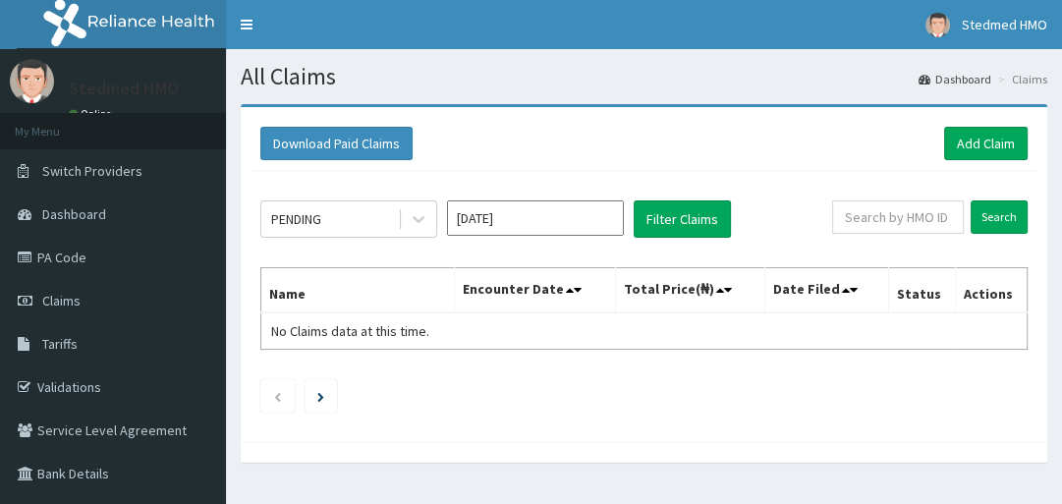
click at [437, 224] on div "PENDING [DATE] Filter Claims" at bounding box center [546, 218] width 572 height 37
click at [433, 216] on div at bounding box center [418, 218] width 35 height 35
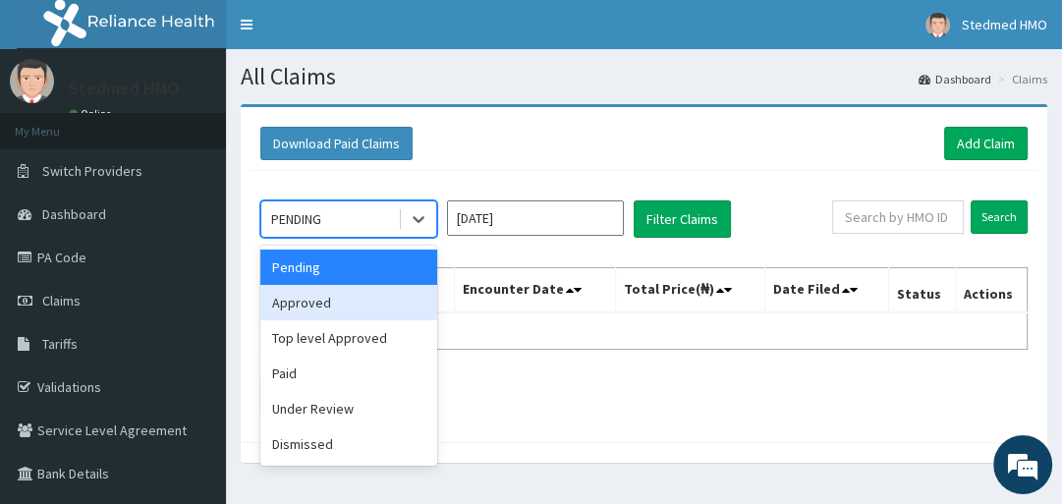
click at [384, 302] on div "Approved" at bounding box center [348, 302] width 177 height 35
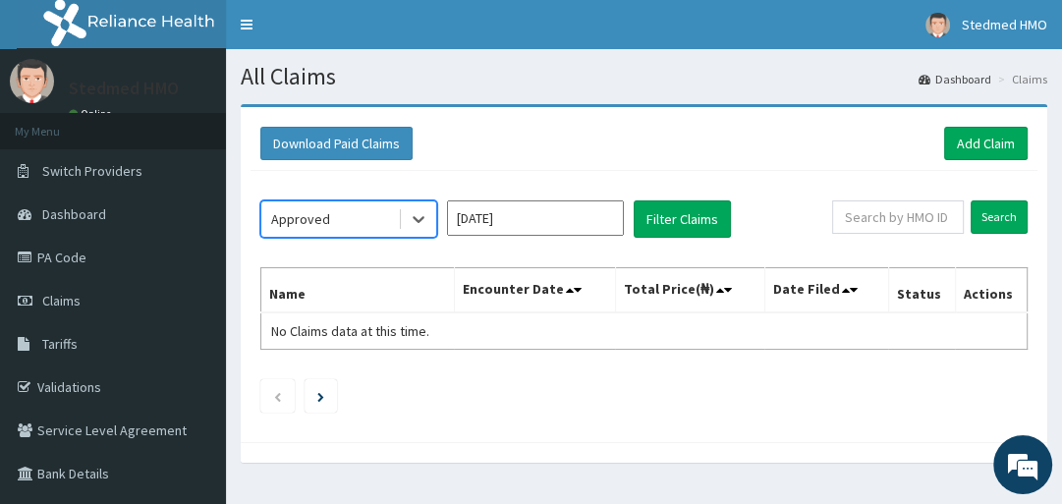
click at [514, 215] on input "[DATE]" at bounding box center [535, 217] width 177 height 35
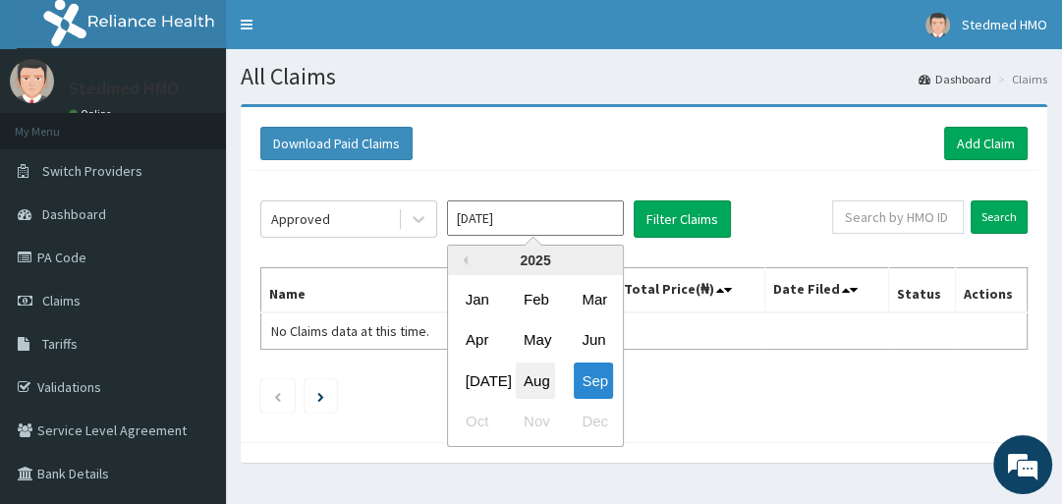
click at [538, 381] on div "Aug" at bounding box center [535, 380] width 39 height 36
type input "[DATE]"
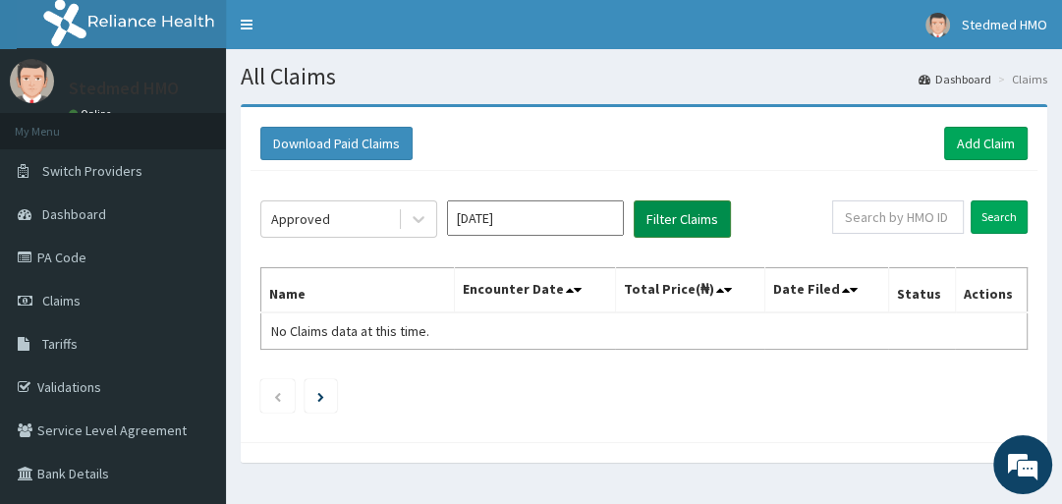
click at [677, 216] on button "Filter Claims" at bounding box center [681, 218] width 97 height 37
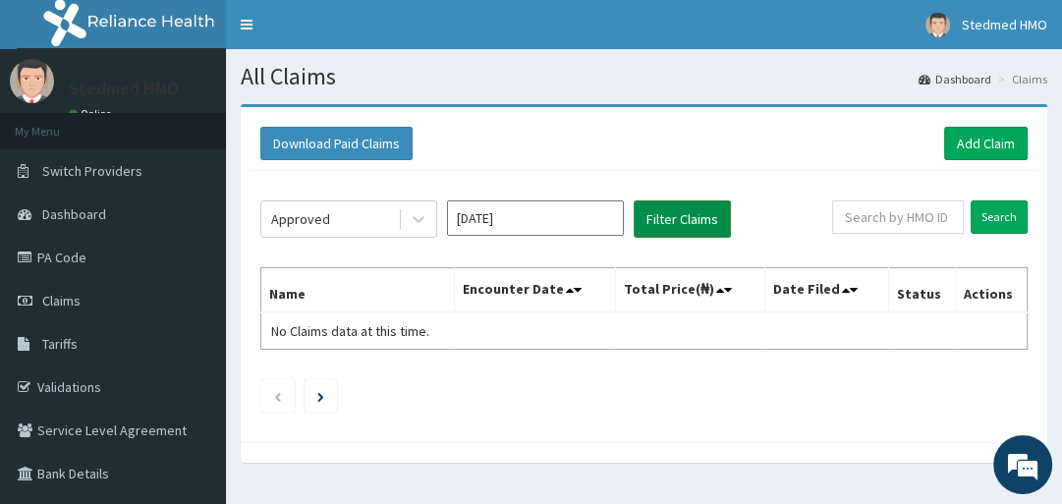
click at [677, 216] on button "Filter Claims" at bounding box center [681, 218] width 97 height 37
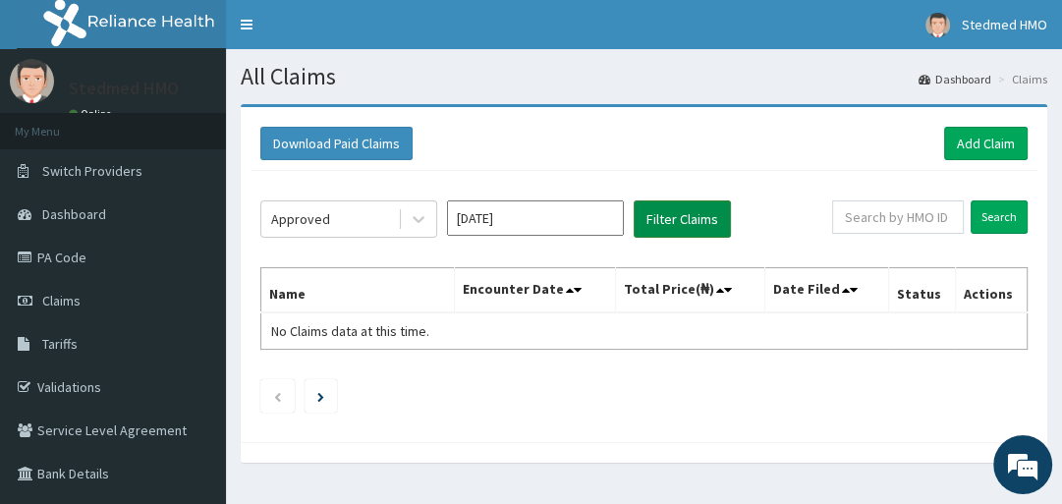
click at [677, 216] on button "Filter Claims" at bounding box center [681, 218] width 97 height 37
